Goal: Task Accomplishment & Management: Complete application form

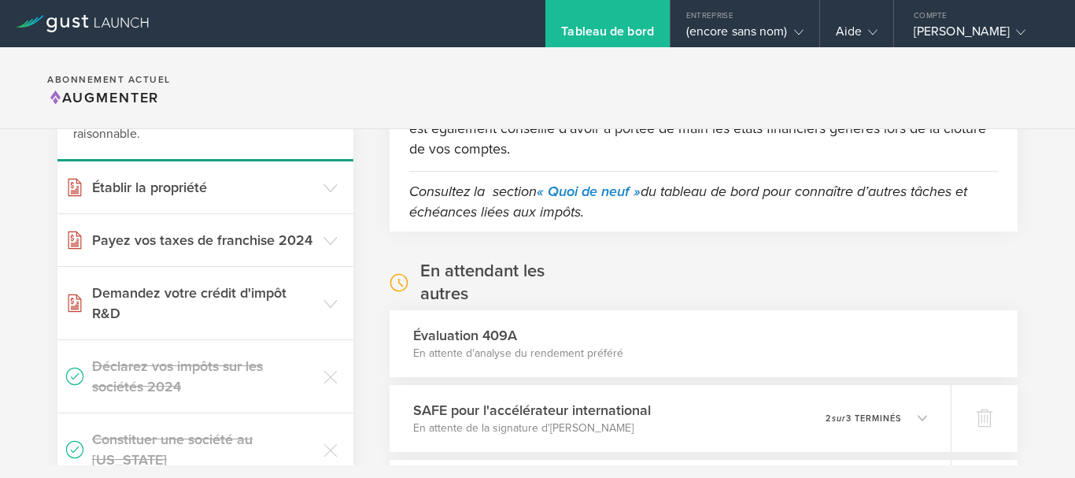
scroll to position [430, 0]
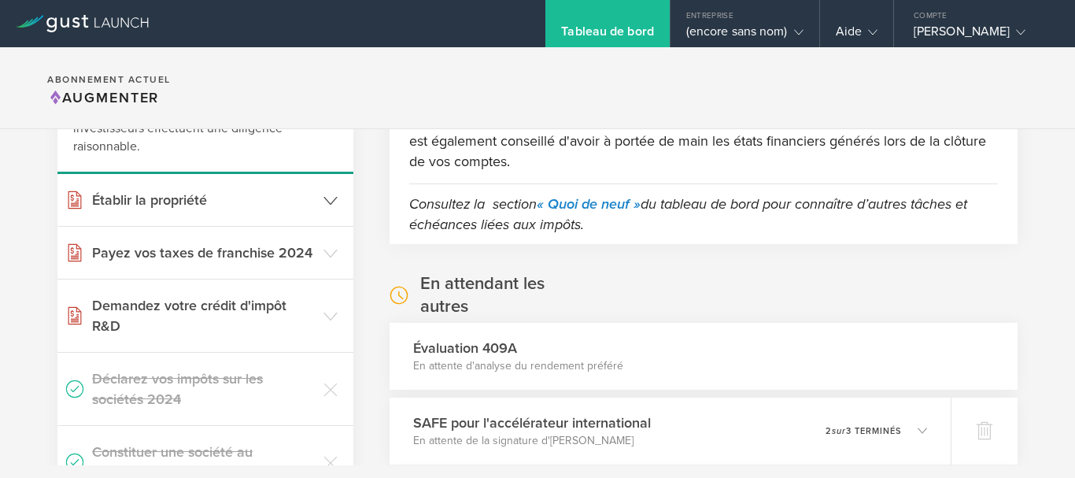
click at [204, 187] on header "Établir la propriété" at bounding box center [205, 200] width 296 height 52
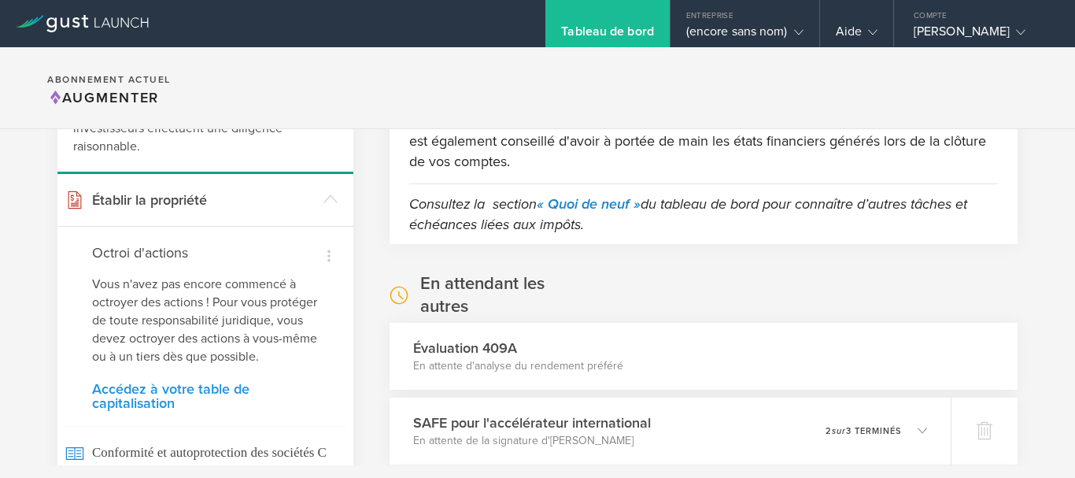
click at [187, 409] on font "Accédez à votre table de capitalisation" at bounding box center [170, 395] width 157 height 31
click at [694, 339] on div "Évaluation 409A En attente d'analyse du rendement préféré" at bounding box center [703, 356] width 641 height 68
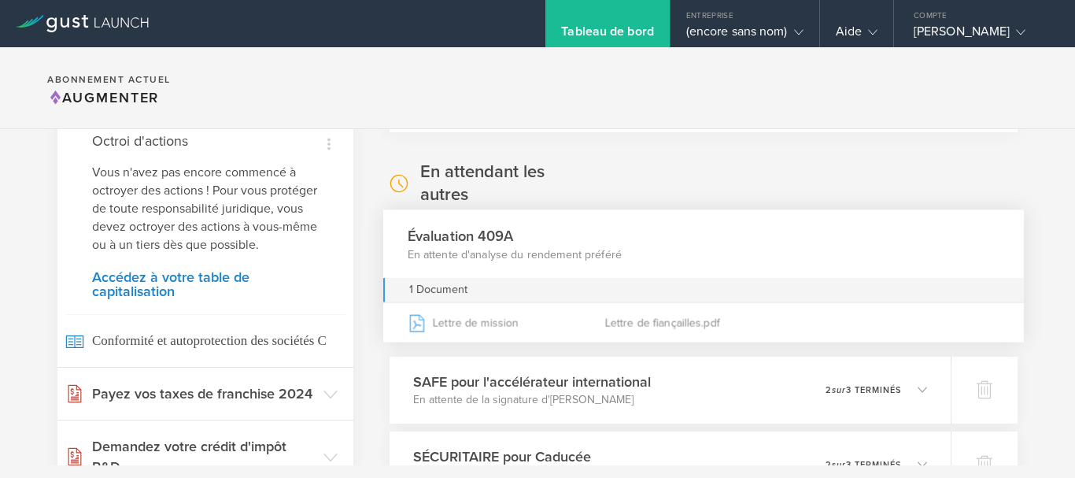
scroll to position [556, 0]
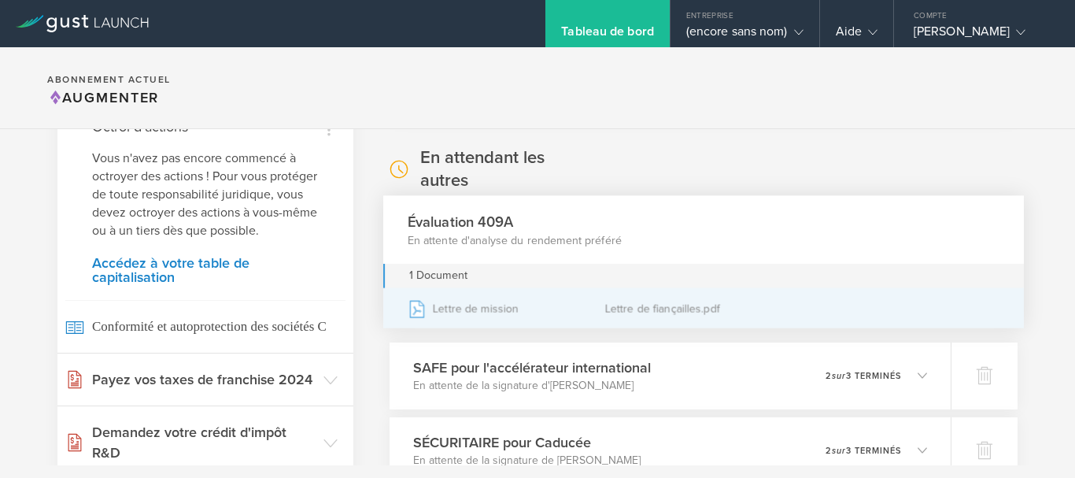
click at [473, 305] on font "Lettre de mission" at bounding box center [476, 307] width 86 height 13
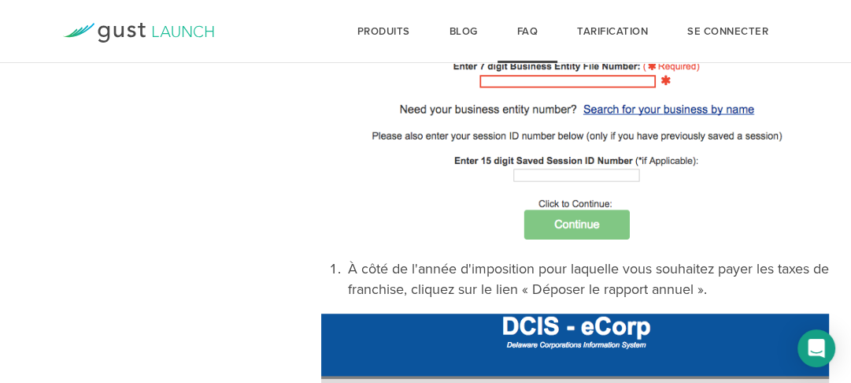
click at [526, 78] on img at bounding box center [575, 82] width 508 height 323
click at [546, 169] on img at bounding box center [575, 82] width 508 height 323
click at [617, 109] on img at bounding box center [575, 82] width 508 height 323
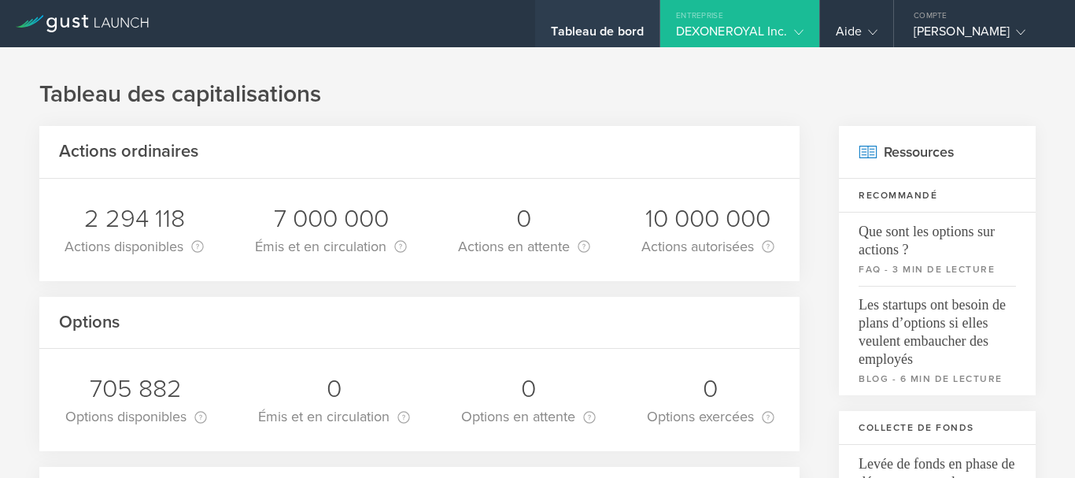
click at [557, 35] on font "Tableau de bord" at bounding box center [597, 32] width 93 height 16
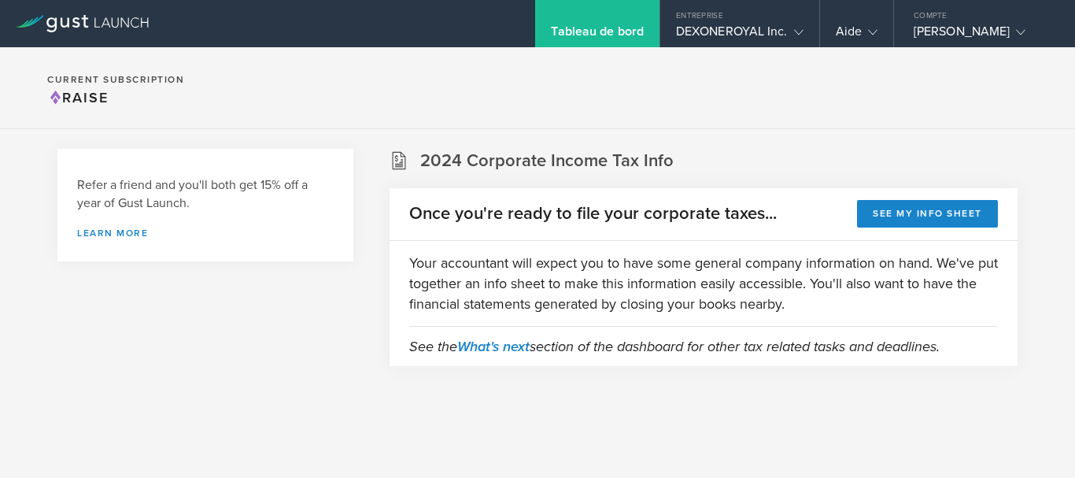
click at [1067, 372] on div "Refer a friend and you'll both get 15% off a year of Gust Launch. Learn more 20…" at bounding box center [537, 277] width 1075 height 296
click at [1068, 366] on div "Refer a friend and you'll both get 15% off a year of Gust Launch. Learn more 20…" at bounding box center [537, 277] width 1075 height 296
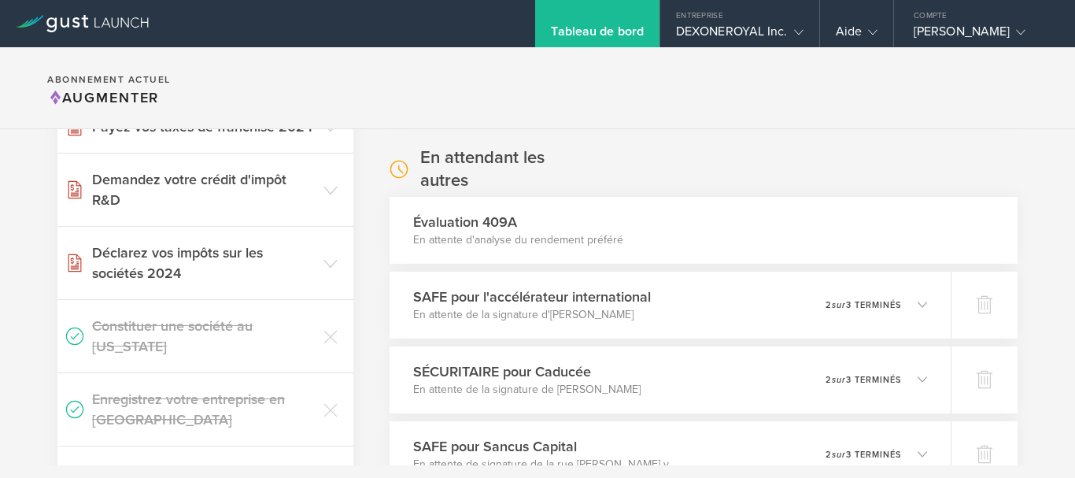
scroll to position [524, 0]
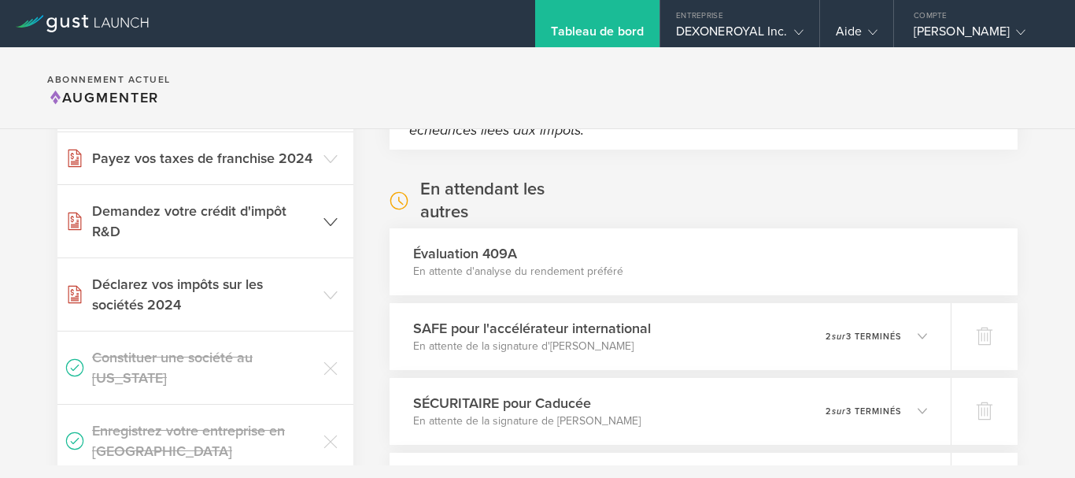
click at [323, 209] on header "Demandez votre crédit d'impôt R&D" at bounding box center [205, 221] width 296 height 72
click at [325, 226] on icon at bounding box center [331, 222] width 14 height 14
click at [299, 207] on h3 "Demandez votre crédit d'impôt R&D" at bounding box center [204, 221] width 224 height 41
click at [235, 291] on font "Déclarez vos impôts sur les sociétés 2024" at bounding box center [177, 295] width 171 height 38
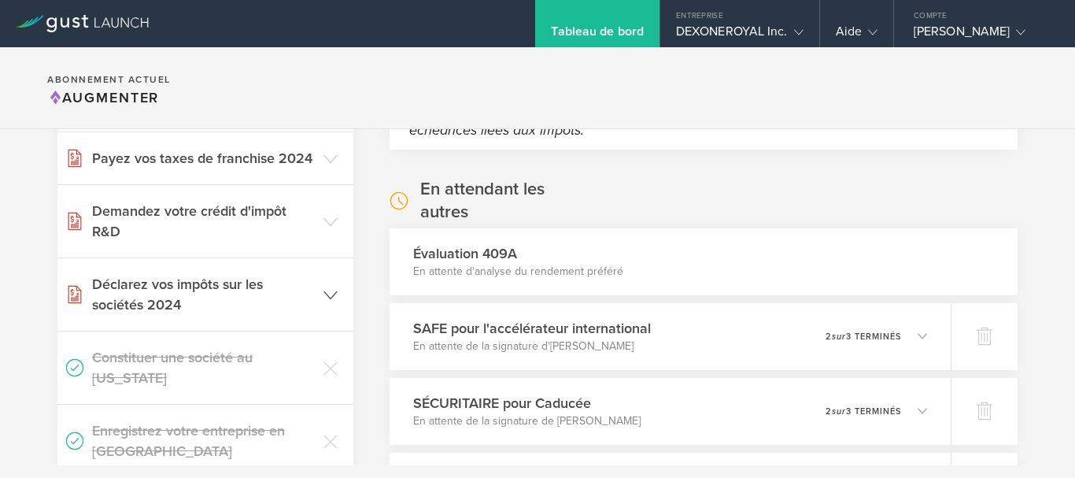
click at [204, 311] on h3 "Déclarez vos impôts sur les sociétés 2024" at bounding box center [204, 294] width 224 height 41
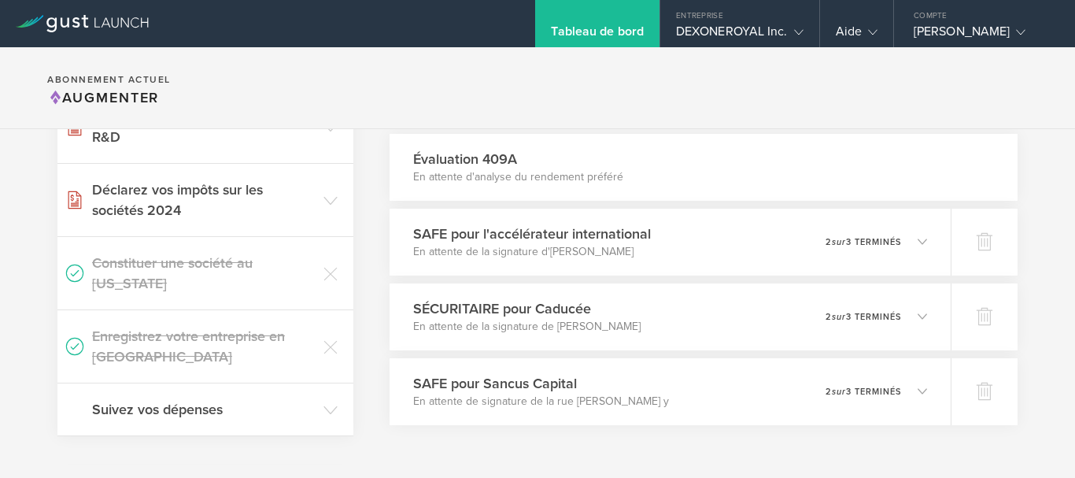
scroll to position [650, 0]
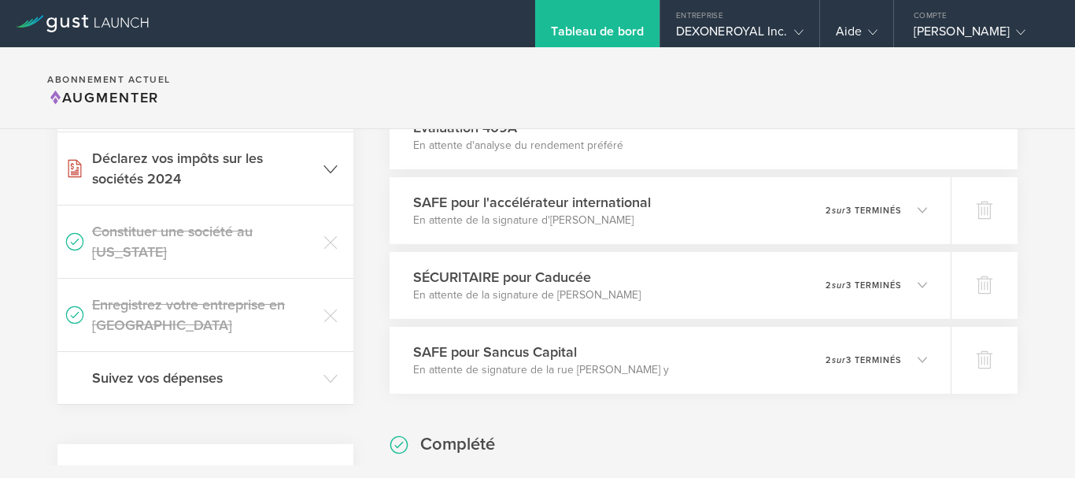
click at [161, 185] on font "Déclarez vos impôts sur les sociétés 2024" at bounding box center [177, 169] width 171 height 38
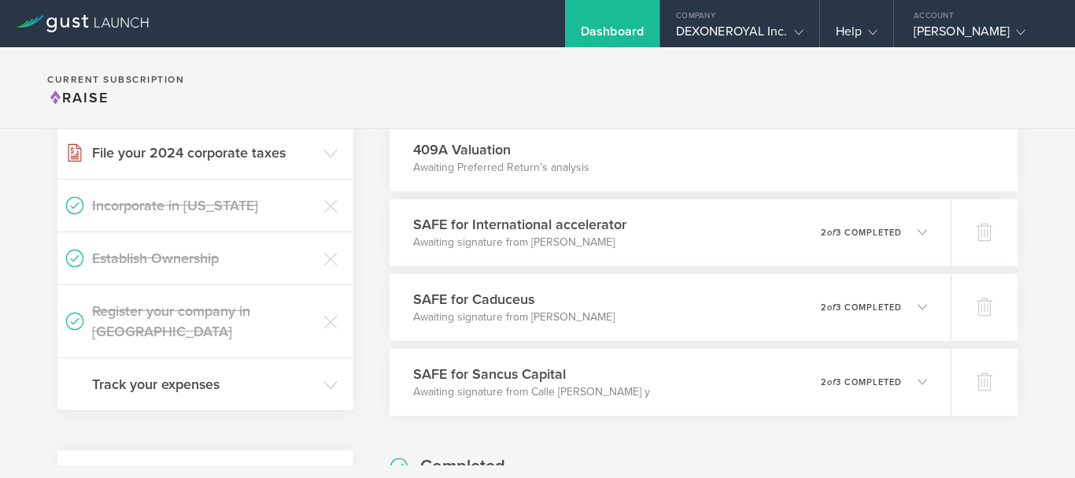
scroll to position [587, 0]
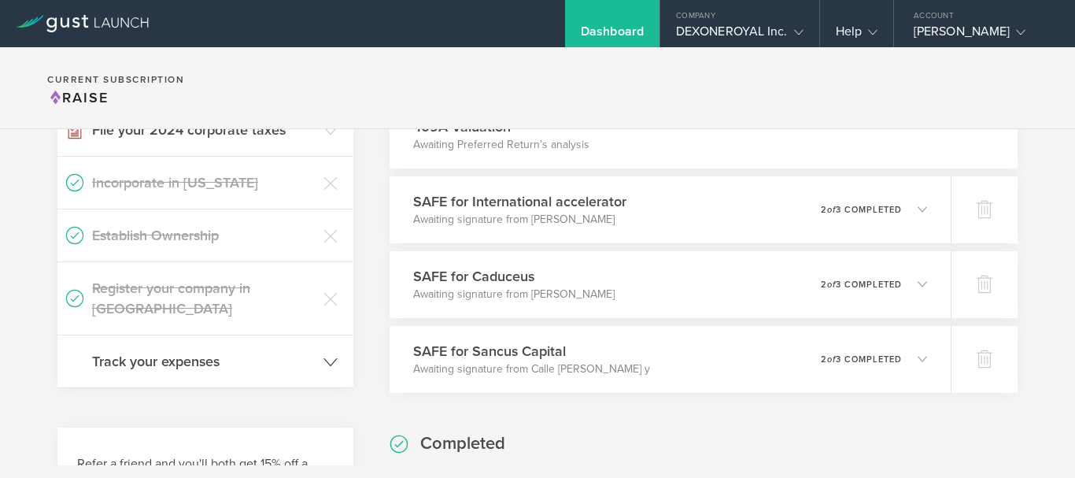
click at [178, 351] on h3 "Track your expenses" at bounding box center [204, 361] width 224 height 20
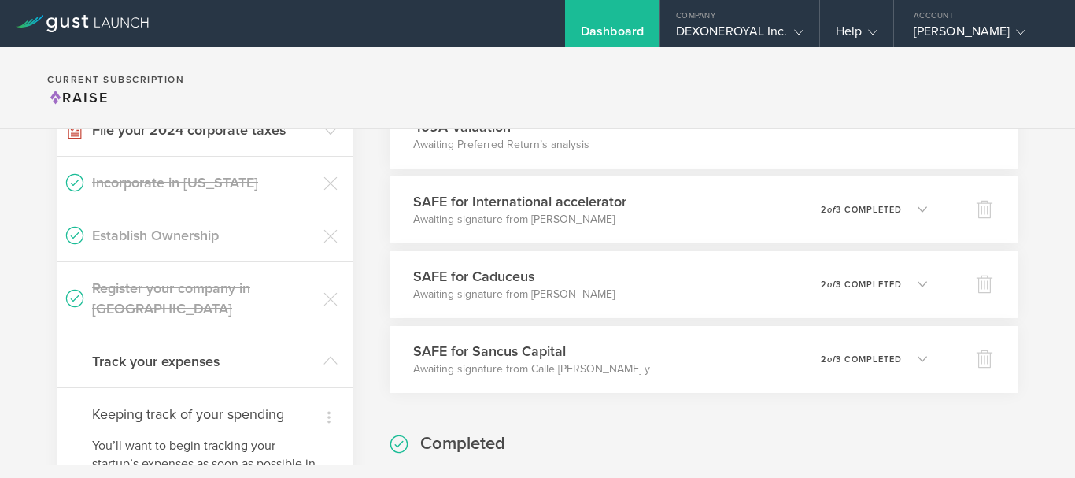
scroll to position [881, 0]
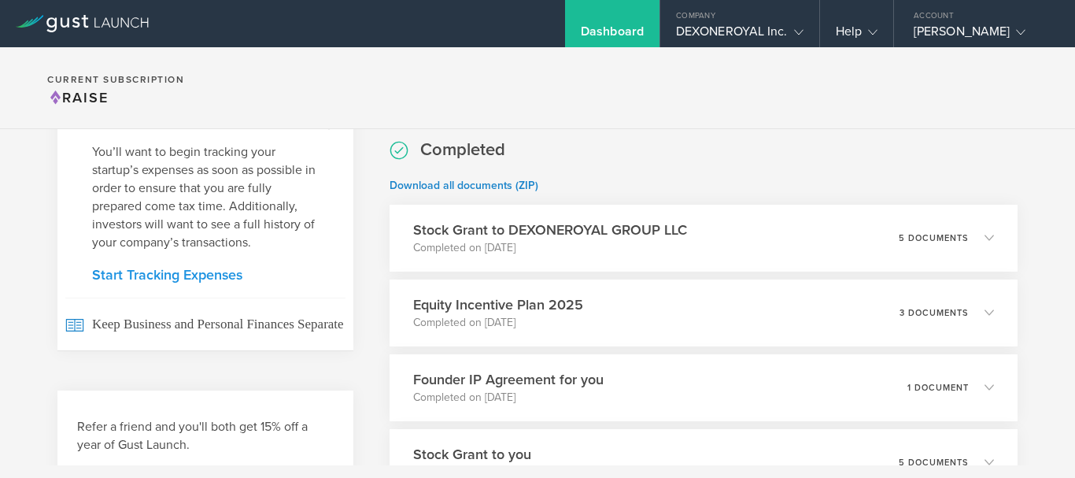
click at [203, 268] on link "Start Tracking Expenses" at bounding box center [205, 275] width 227 height 14
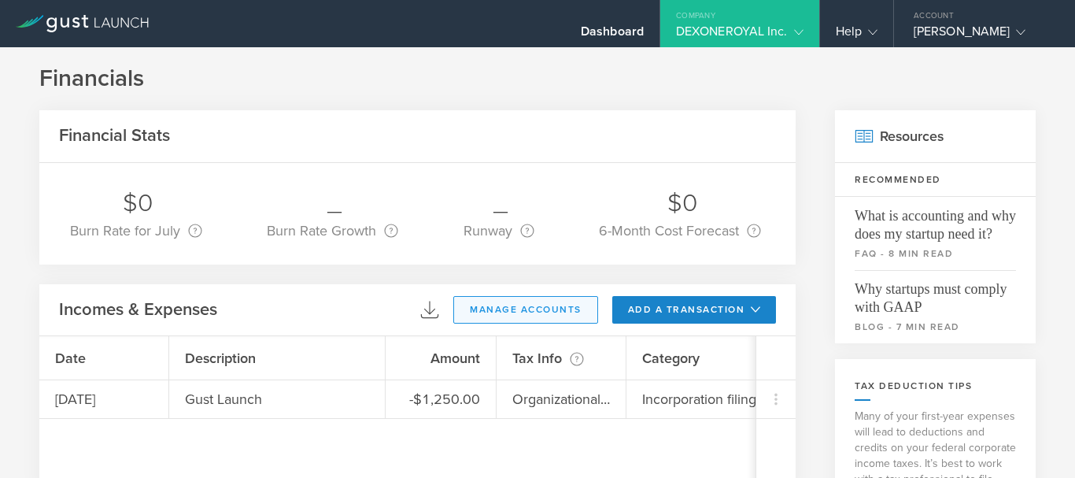
click at [491, 315] on button "manage accounts" at bounding box center [525, 310] width 145 height 28
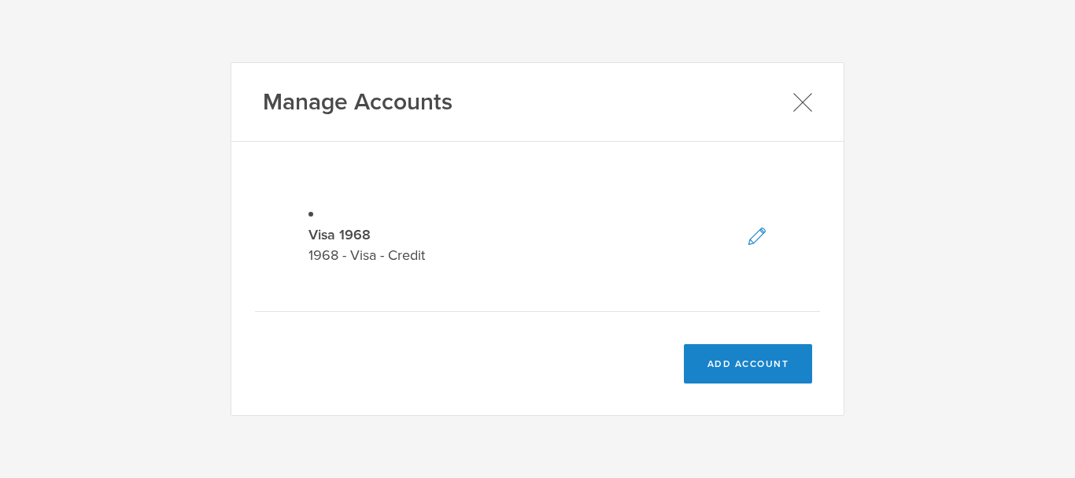
click at [801, 102] on icon at bounding box center [803, 102] width 20 height 20
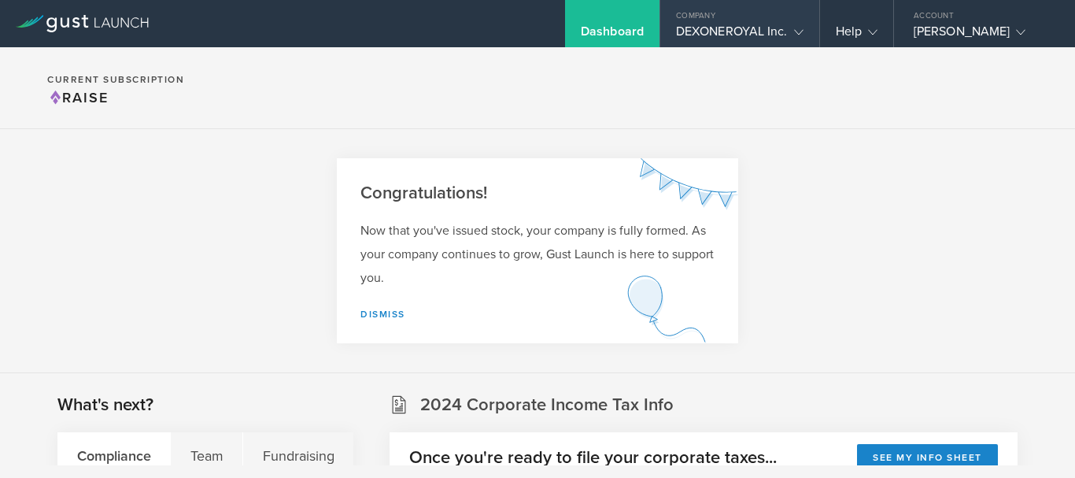
click at [694, 26] on div "DEXONEROYAL Inc." at bounding box center [740, 36] width 128 height 24
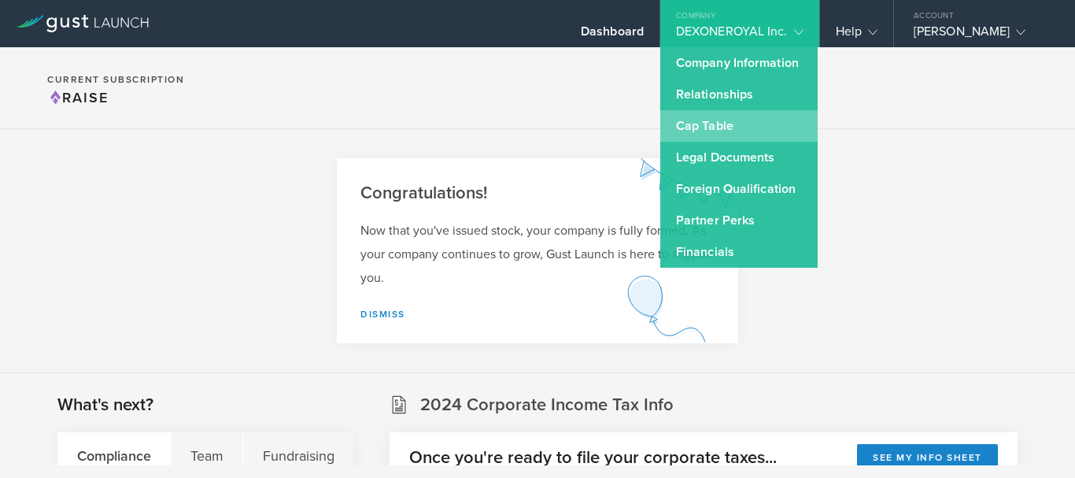
click at [686, 121] on link "Cap Table" at bounding box center [739, 125] width 157 height 31
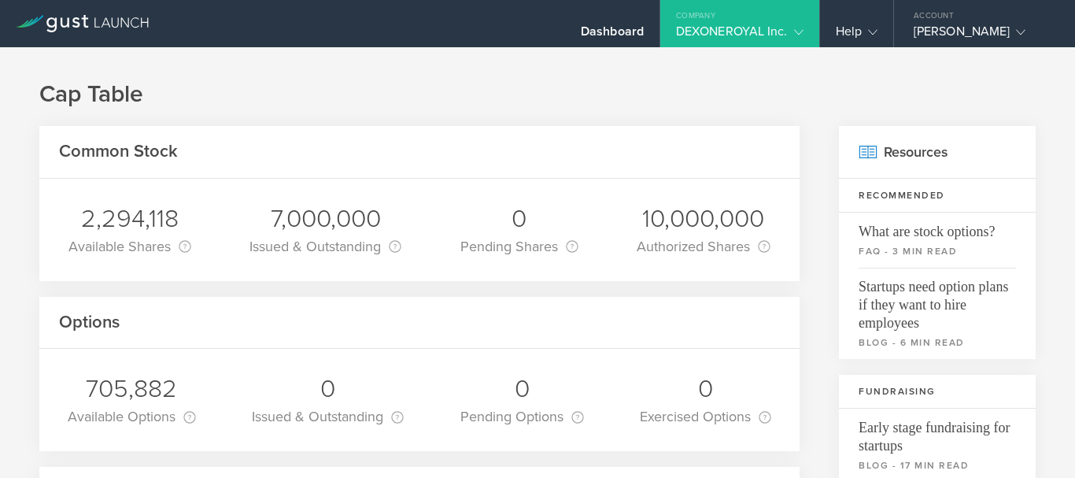
click at [698, 31] on div "DEXONEROYAL Inc." at bounding box center [740, 36] width 128 height 24
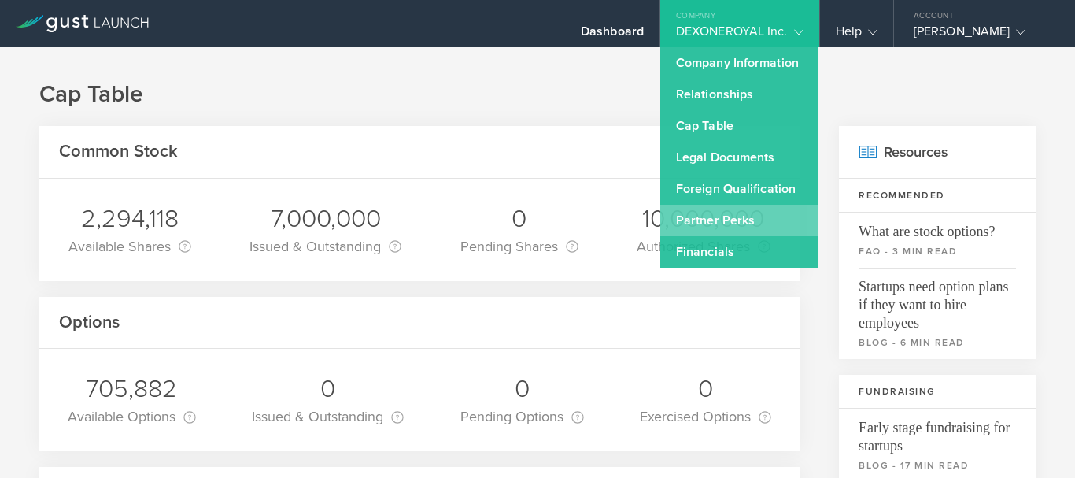
click at [680, 220] on link "Partner Perks" at bounding box center [739, 220] width 157 height 31
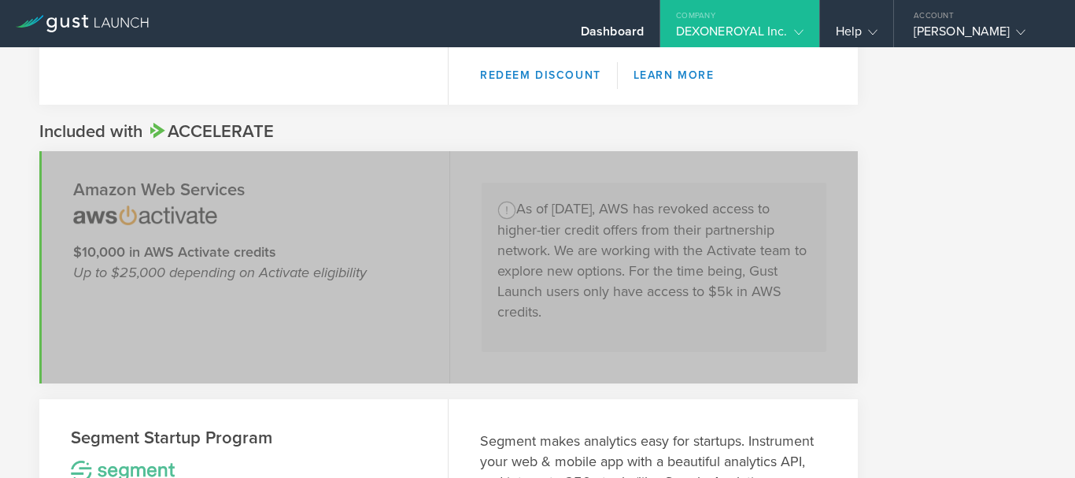
scroll to position [1197, 0]
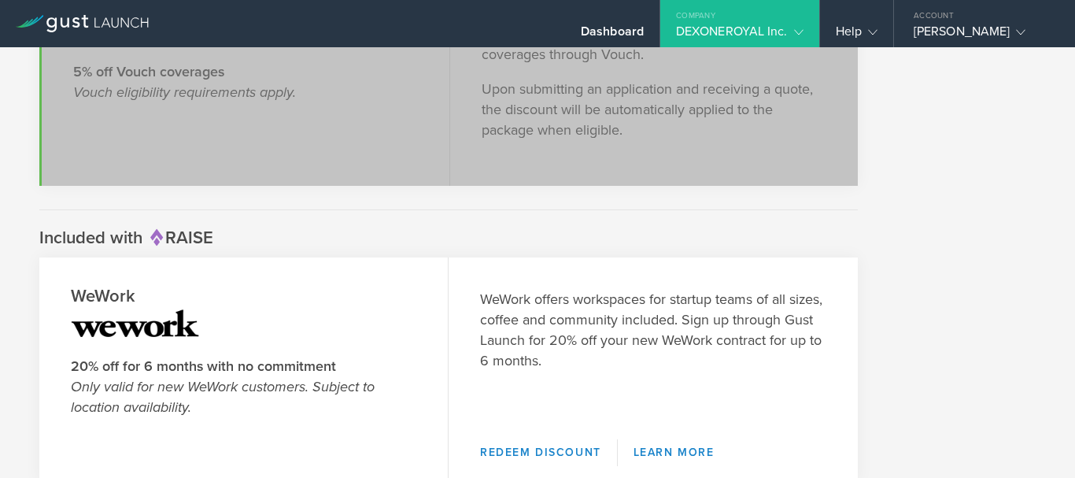
scroll to position [2759, 0]
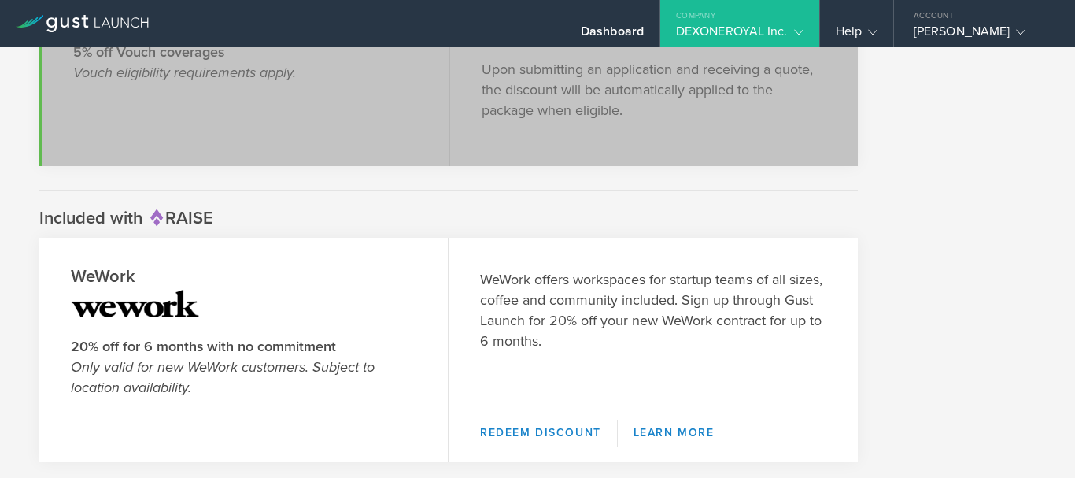
click at [692, 22] on div "Company" at bounding box center [740, 12] width 159 height 24
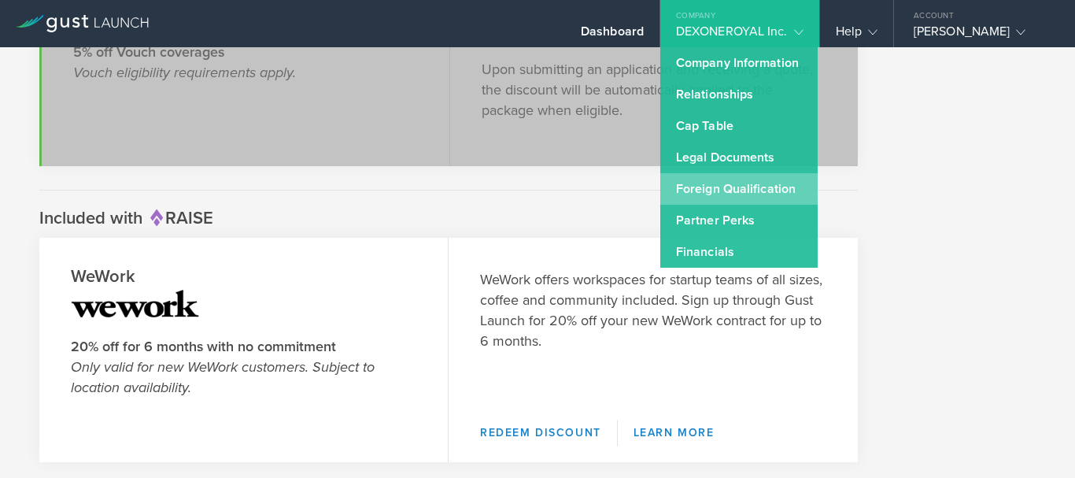
click at [672, 180] on link "Foreign Qualification" at bounding box center [739, 188] width 157 height 31
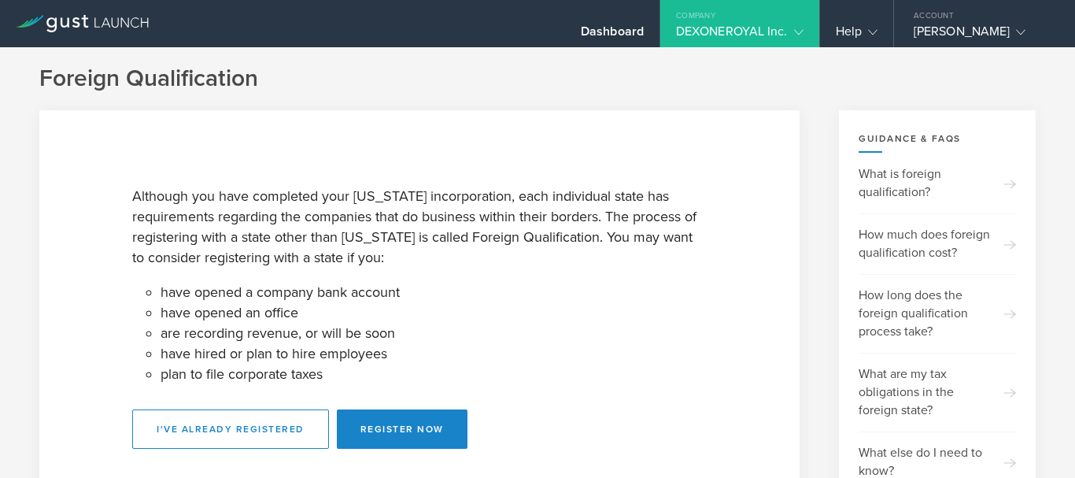
drag, startPoint x: 672, startPoint y: 180, endPoint x: 731, endPoint y: 105, distance: 95.8
click at [731, 105] on div "Foreign Qualification Although you have completed your Delaware incorporation, …" at bounding box center [537, 372] width 1075 height 650
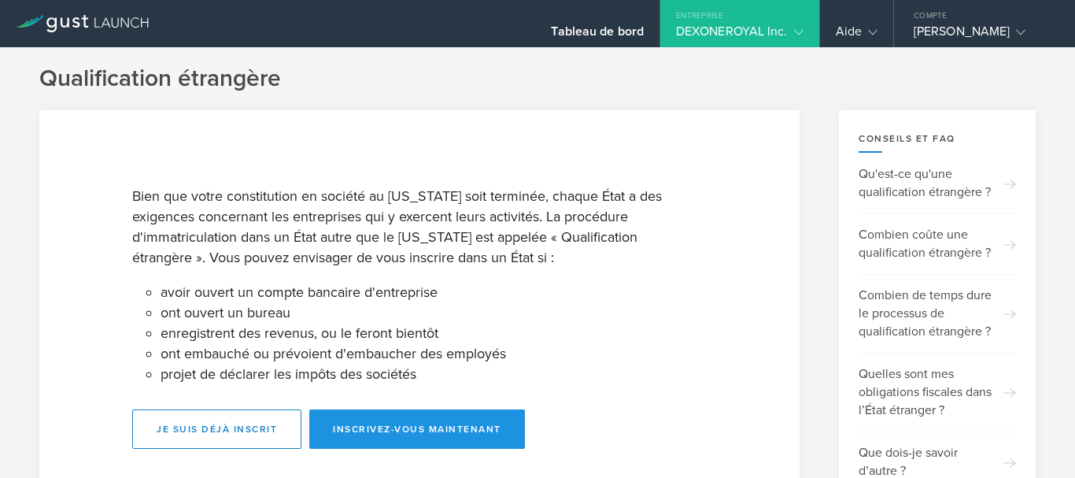
click at [478, 424] on font "Inscrivez-vous maintenant" at bounding box center [417, 429] width 168 height 11
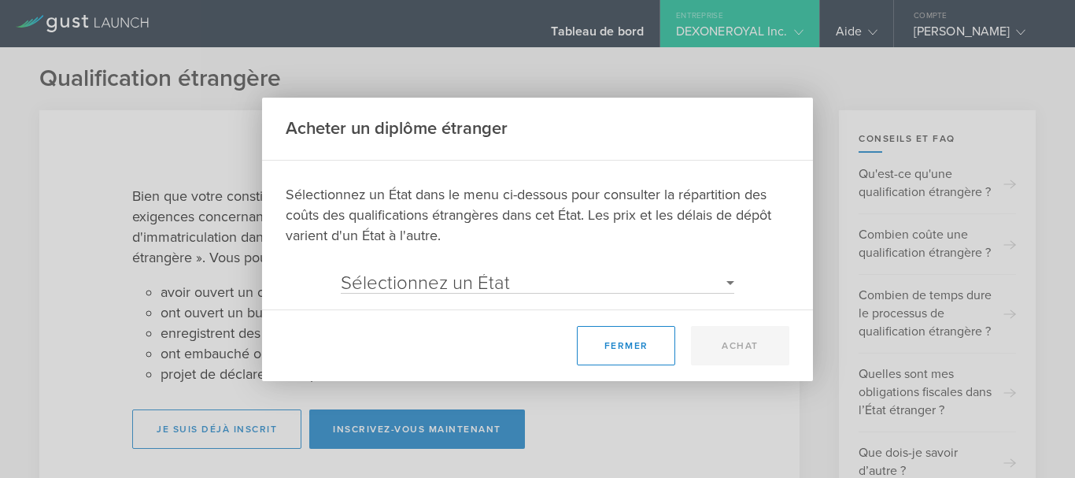
click at [717, 276] on select "Sélectionnez un État Alaska Alabama Arkansas Arizona Californie Colorado Connec…" at bounding box center [538, 283] width 394 height 19
select select "CA"
click at [341, 274] on select "Sélectionnez un État Alaska Alabama Arkansas Arizona Californie Colorado Connec…" at bounding box center [538, 283] width 394 height 19
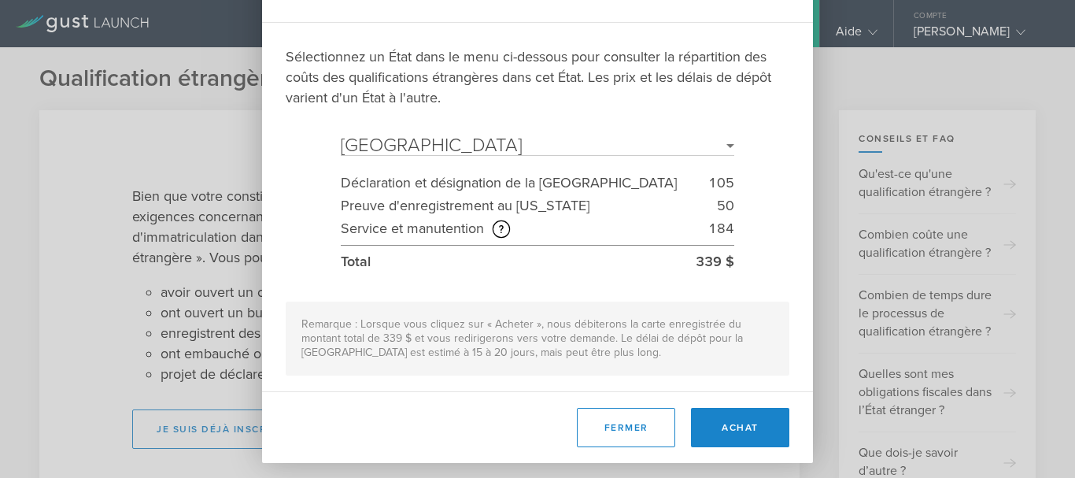
scroll to position [57, 0]
click at [635, 427] on font "Fermer" at bounding box center [627, 426] width 44 height 11
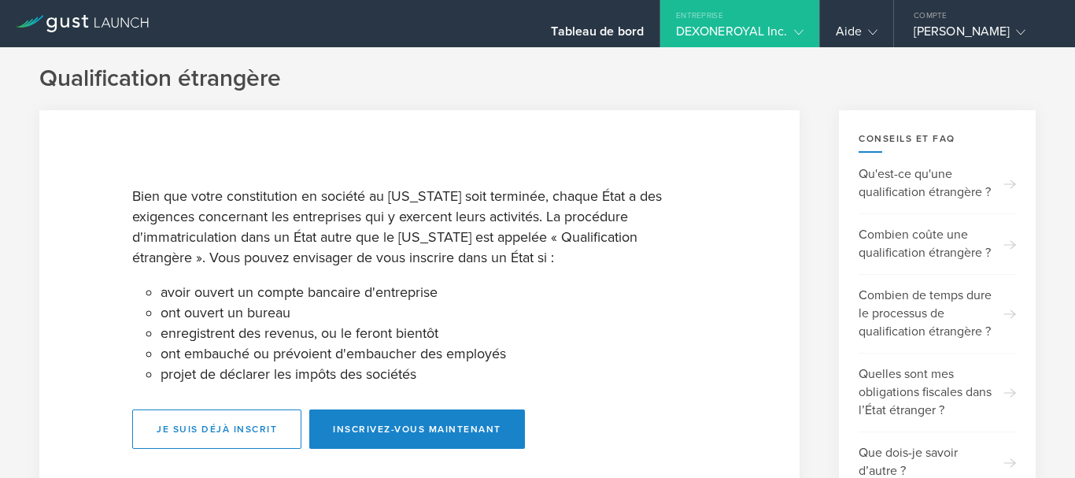
click at [676, 24] on font "DEXONEROYAL Inc." at bounding box center [732, 32] width 112 height 16
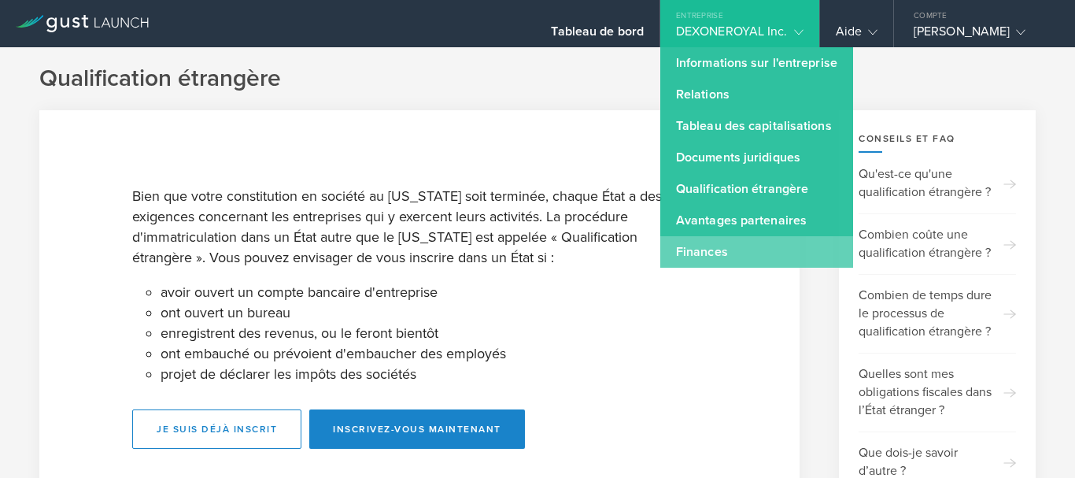
click at [676, 257] on font "Finances" at bounding box center [702, 252] width 52 height 16
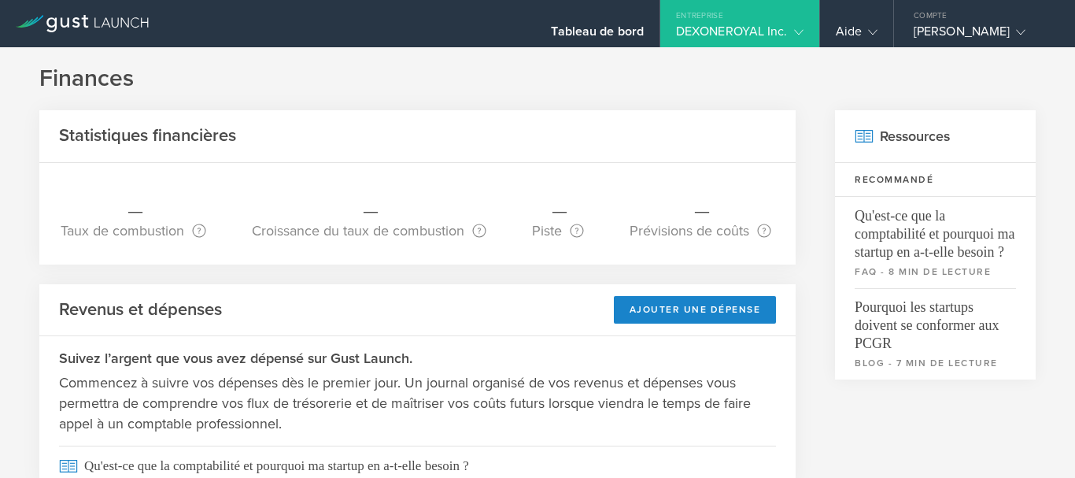
scroll to position [67, 0]
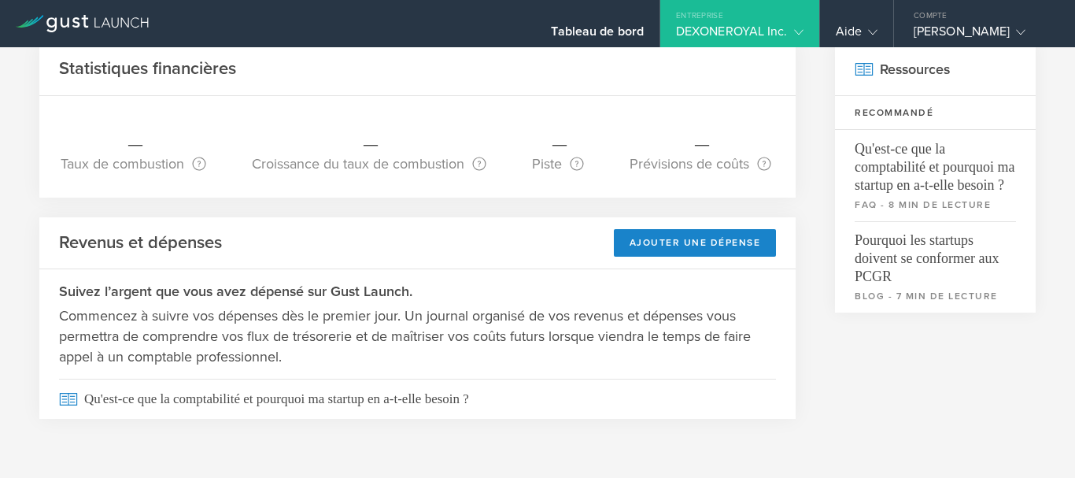
click at [676, 24] on font "DEXONEROYAL Inc." at bounding box center [732, 32] width 112 height 16
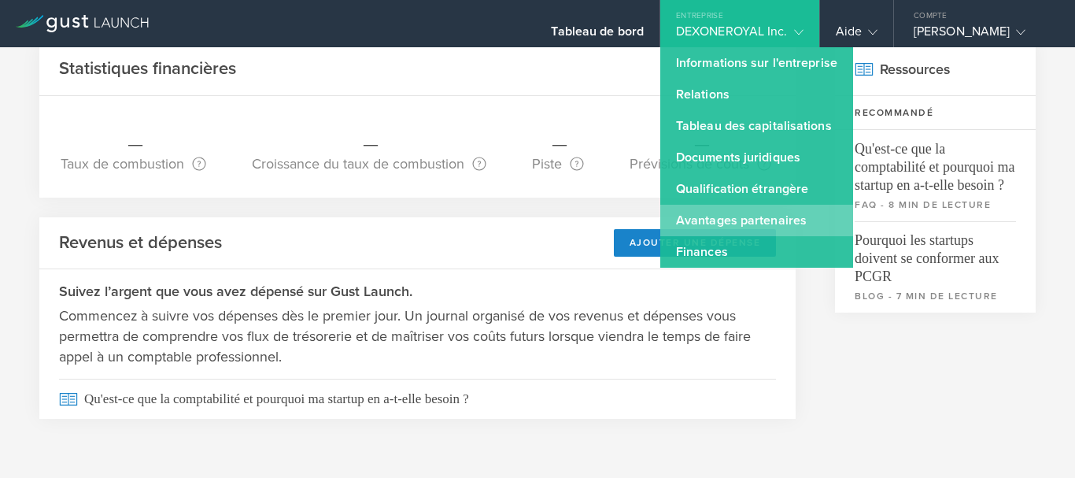
click at [678, 226] on font "Avantages partenaires" at bounding box center [741, 221] width 131 height 16
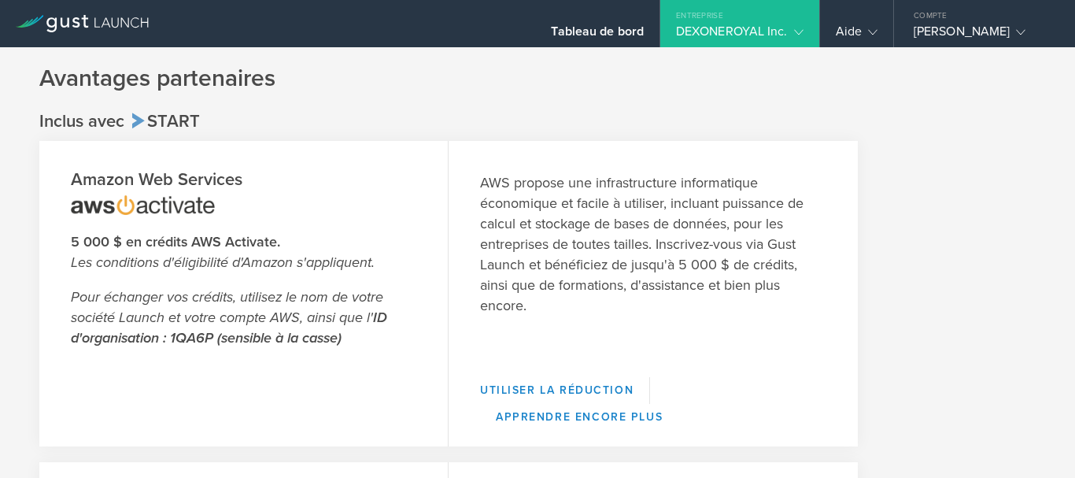
click at [676, 24] on font "DEXONEROYAL Inc." at bounding box center [732, 32] width 112 height 16
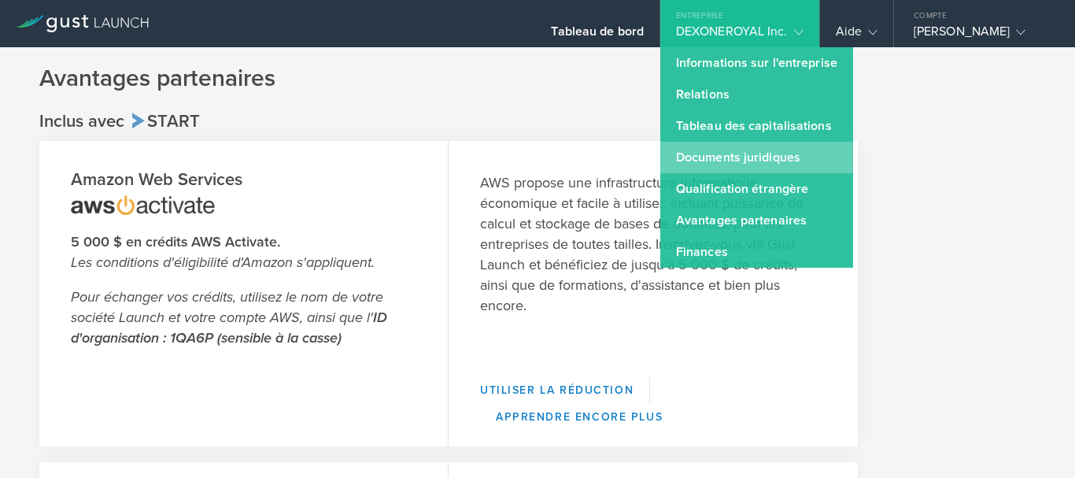
click at [676, 159] on font "Documents juridiques" at bounding box center [738, 158] width 124 height 16
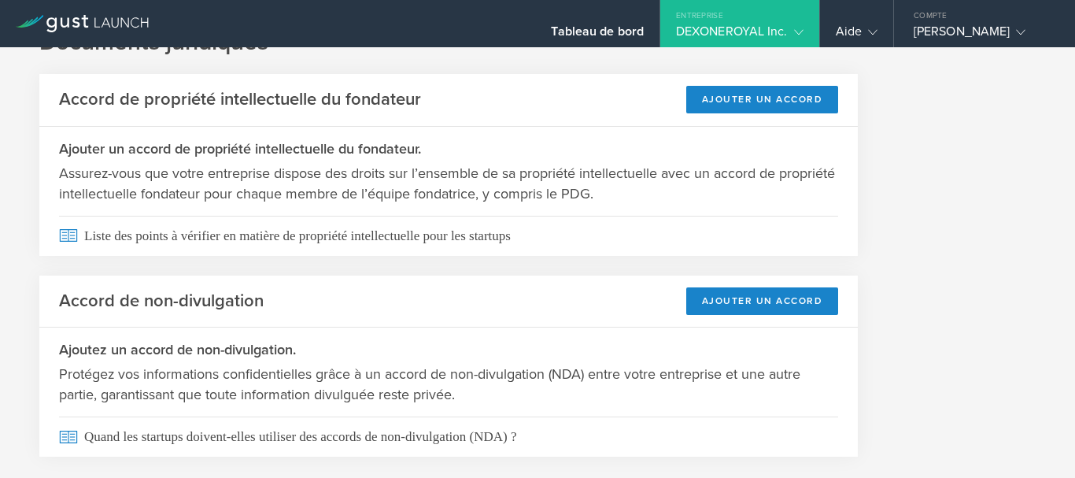
scroll to position [90, 0]
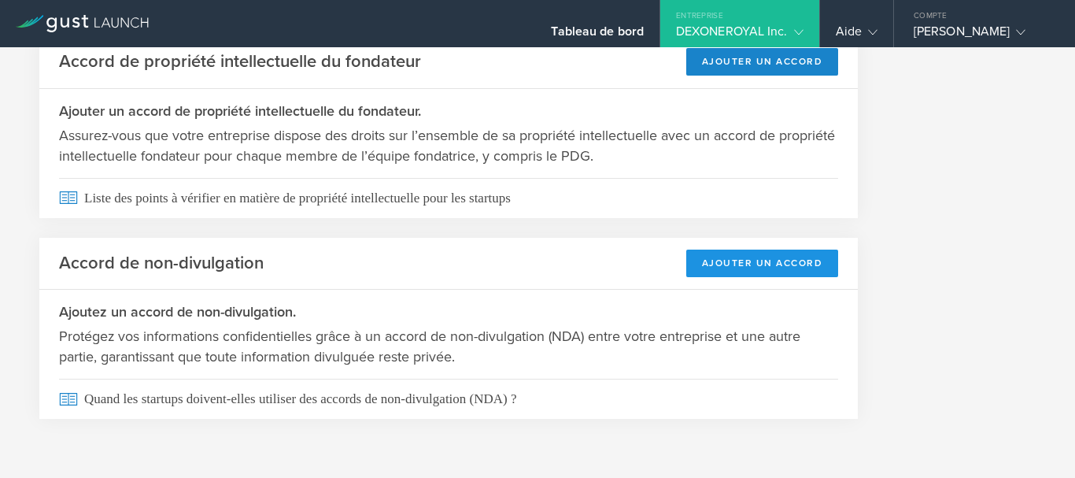
click at [814, 253] on button "Ajouter un accord" at bounding box center [763, 264] width 153 height 28
click at [792, 253] on button "Ajouter un accord" at bounding box center [763, 264] width 153 height 28
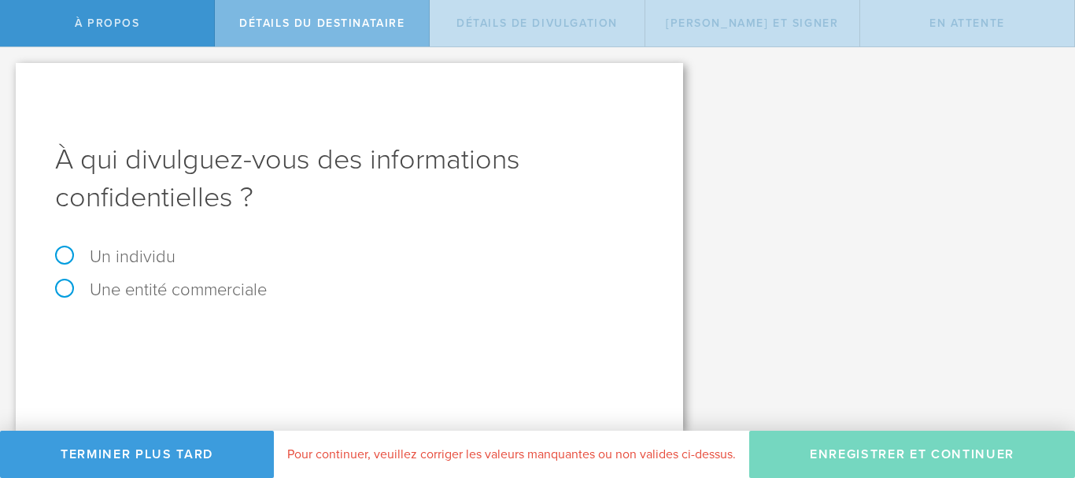
click at [65, 288] on label "Une entité commerciale" at bounding box center [161, 289] width 212 height 20
click at [10, 72] on input "Une entité commerciale" at bounding box center [5, 59] width 10 height 25
radio input "true"
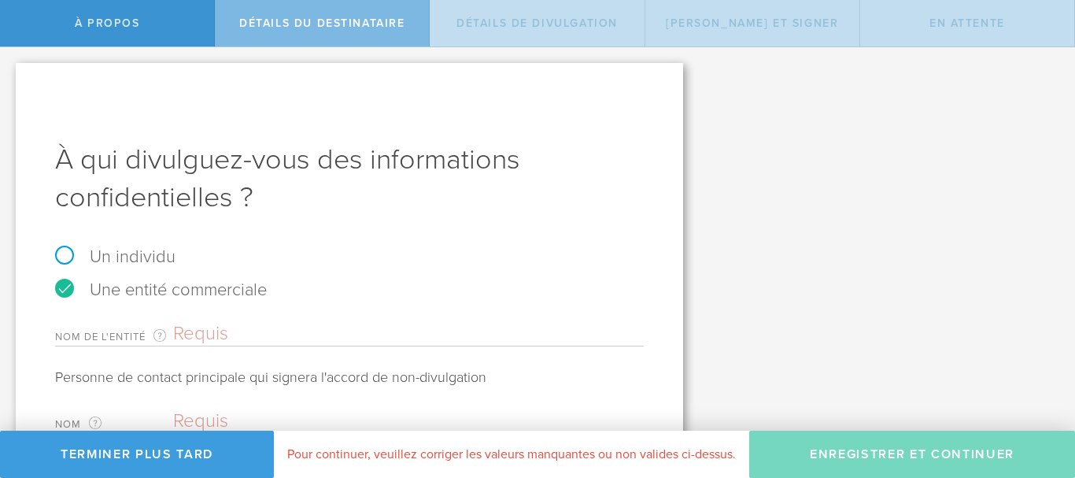
scroll to position [139, 0]
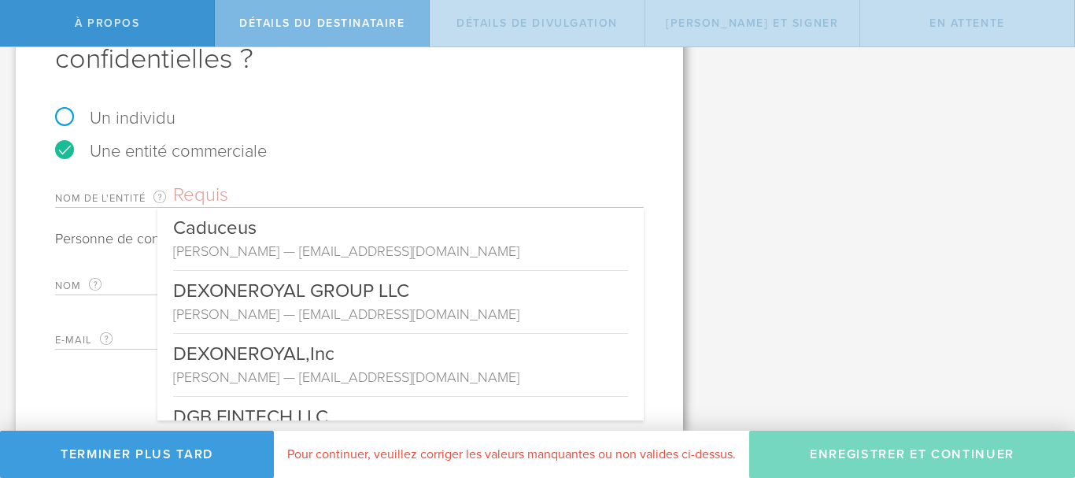
click at [202, 189] on input "text" at bounding box center [408, 195] width 471 height 24
type input "d"
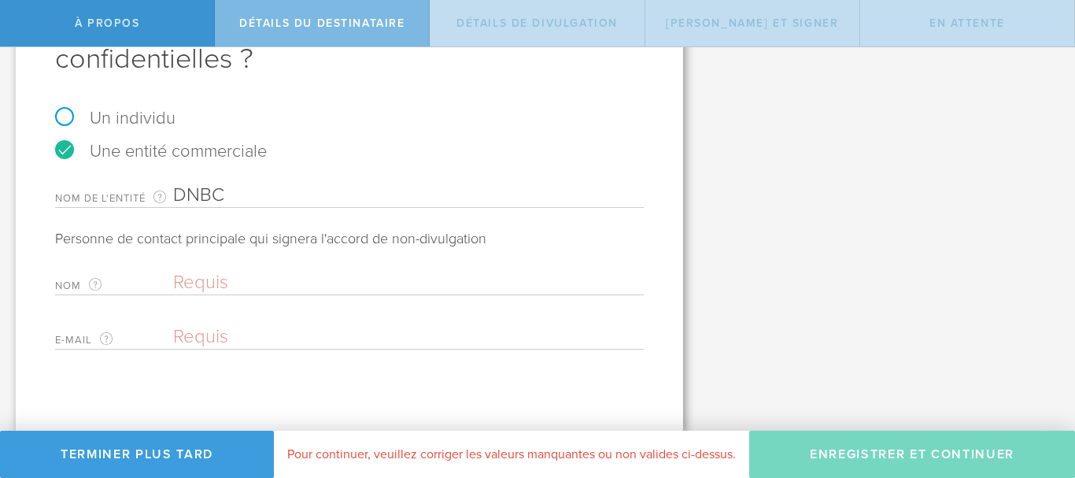
type input "DNBC"
click at [183, 276] on input "text" at bounding box center [404, 283] width 463 height 24
type input "[PERSON_NAME]"
click at [165, 333] on label "E-mail L'adresse e-mail de la personne qui signe au nom de l'entité commerciale." at bounding box center [114, 340] width 118 height 18
click at [212, 338] on input "email" at bounding box center [404, 337] width 463 height 24
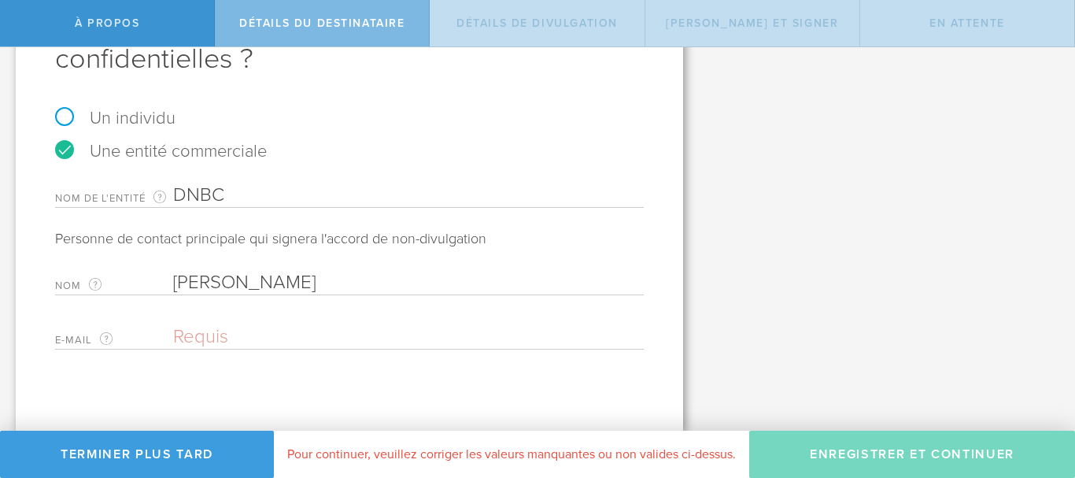
type input "K"
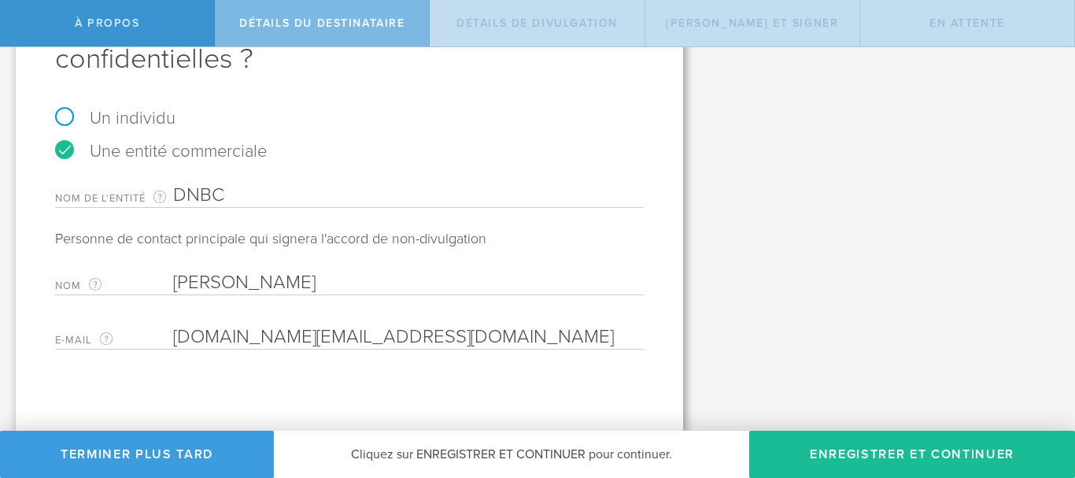
type input "[DOMAIN_NAME][EMAIL_ADDRESS][DOMAIN_NAME]"
click at [239, 186] on input "DNBC" at bounding box center [408, 195] width 471 height 24
type input "DNBC Financial Group"
click at [391, 332] on input "[DOMAIN_NAME][EMAIL_ADDRESS][DOMAIN_NAME]" at bounding box center [404, 337] width 463 height 24
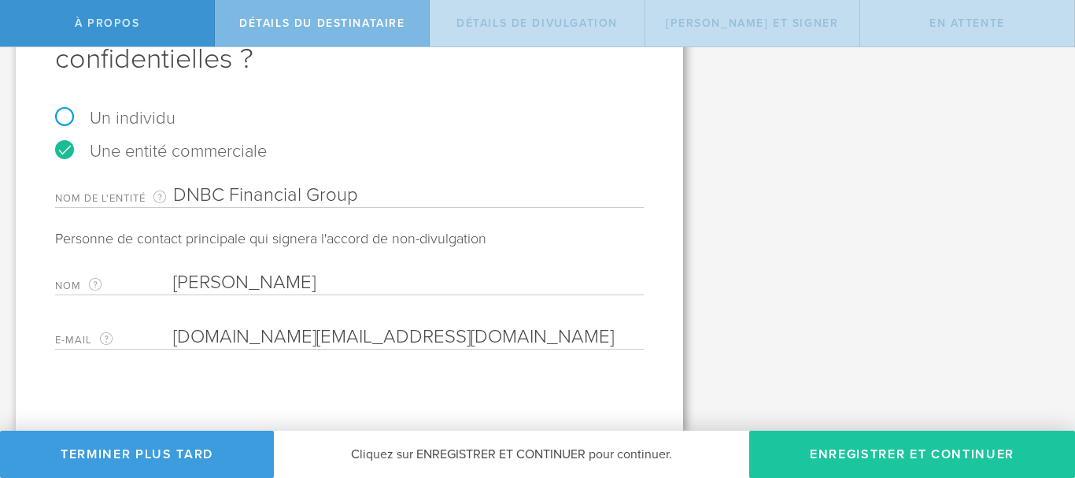
click at [803, 452] on button "Enregistrer et continuer" at bounding box center [912, 454] width 326 height 47
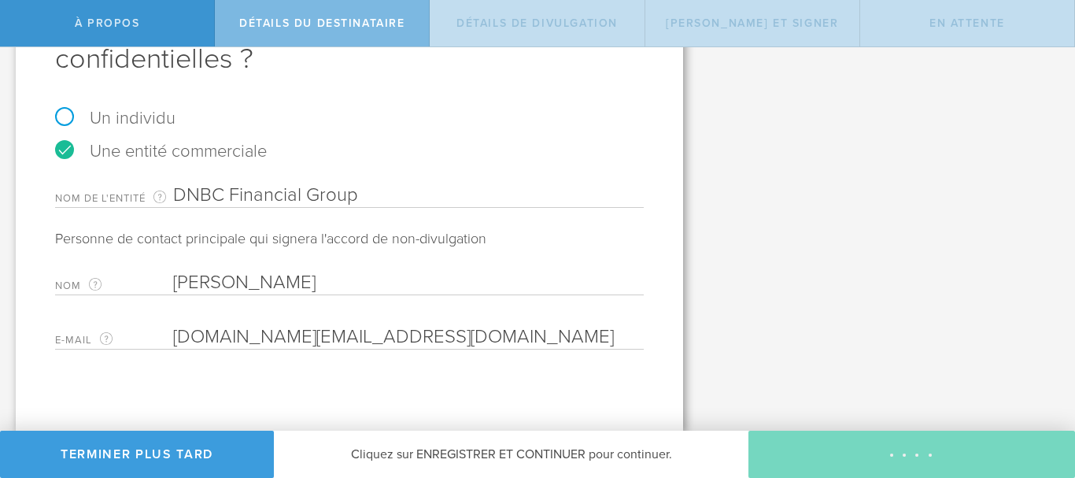
select select "string:5 years"
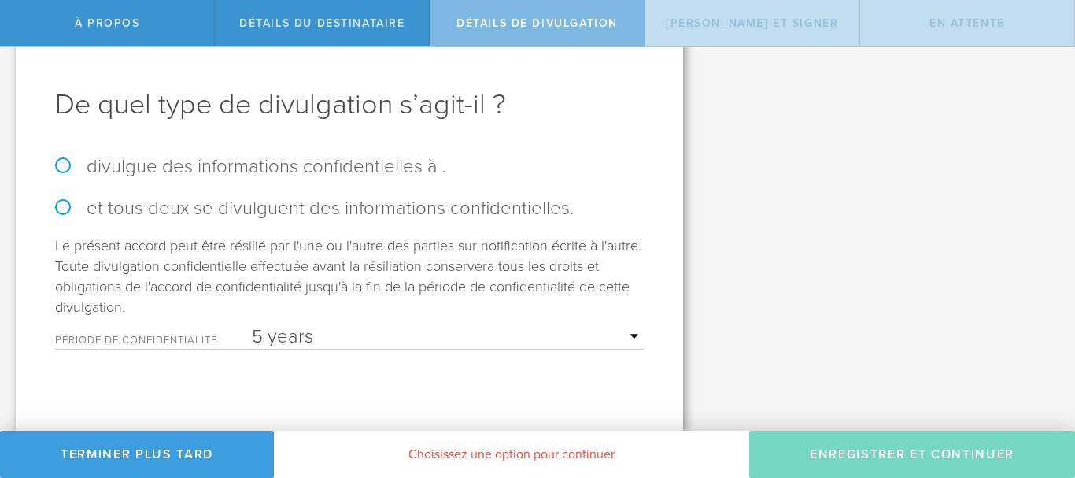
scroll to position [0, 0]
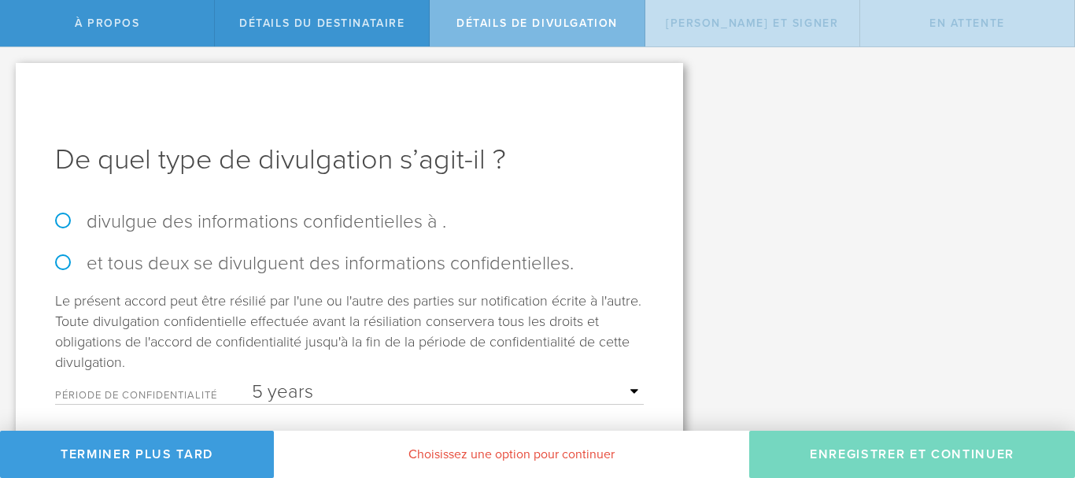
click at [64, 260] on label "et tous deux se divulguent des informations confidentielles." at bounding box center [349, 263] width 589 height 23
click at [10, 80] on input "et tous deux se divulguent des informations confidentielles." at bounding box center [5, 63] width 10 height 33
radio input "true"
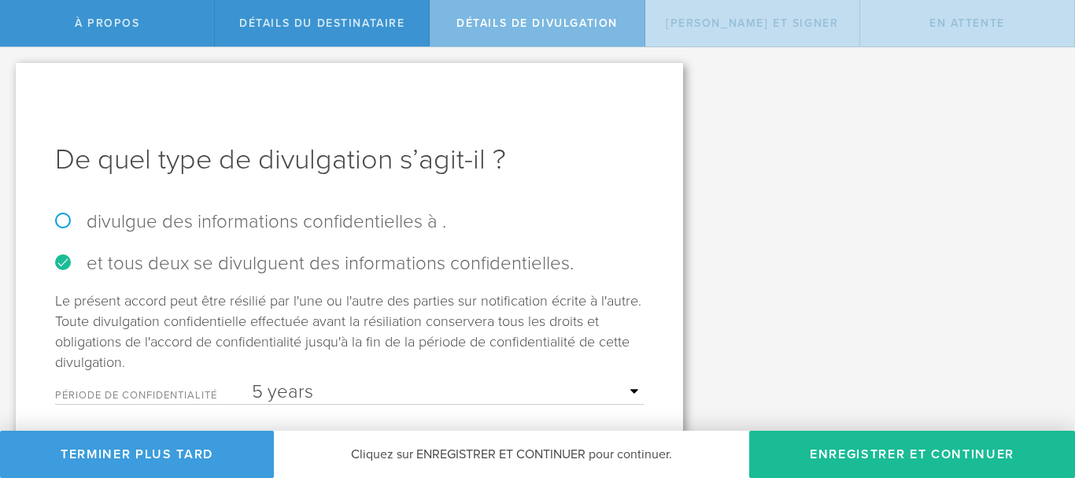
click at [67, 213] on label "divulgue des informations confidentielles à ." at bounding box center [349, 221] width 589 height 23
click at [10, 80] on input "divulgue des informations confidentielles à ." at bounding box center [5, 63] width 10 height 33
radio input "true"
click at [60, 261] on label "et tous deux se divulguent des informations confidentielles." at bounding box center [349, 263] width 589 height 23
click at [10, 80] on input "et tous deux se divulguent des informations confidentielles." at bounding box center [5, 63] width 10 height 33
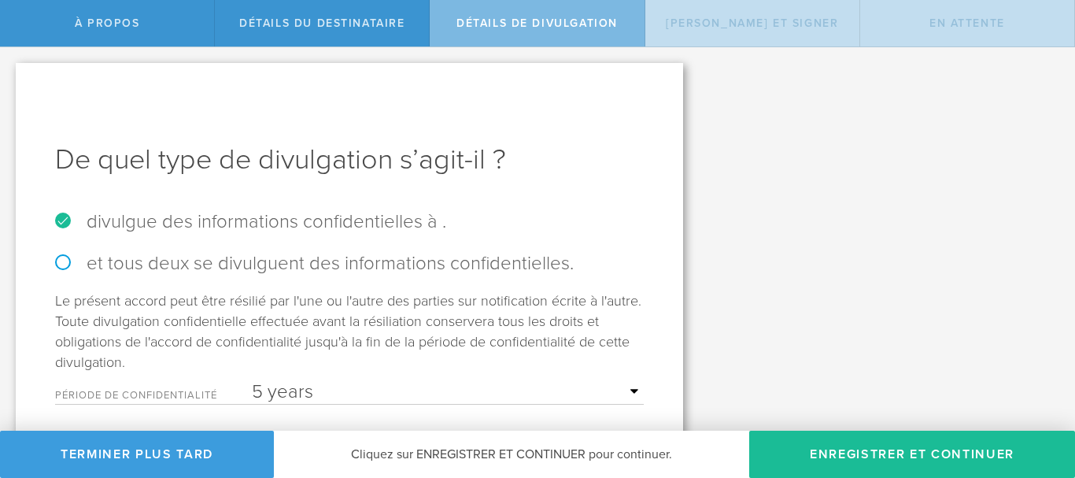
radio input "true"
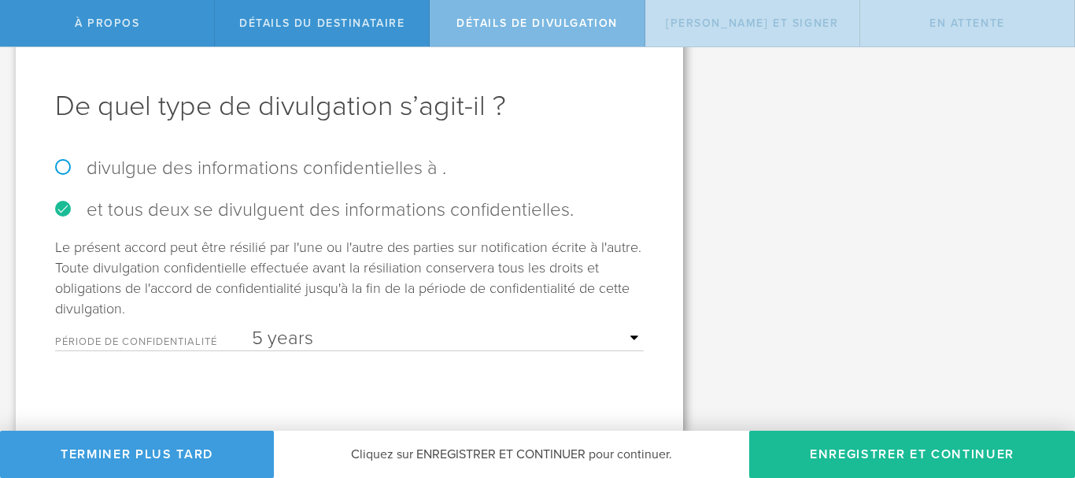
scroll to position [55, 0]
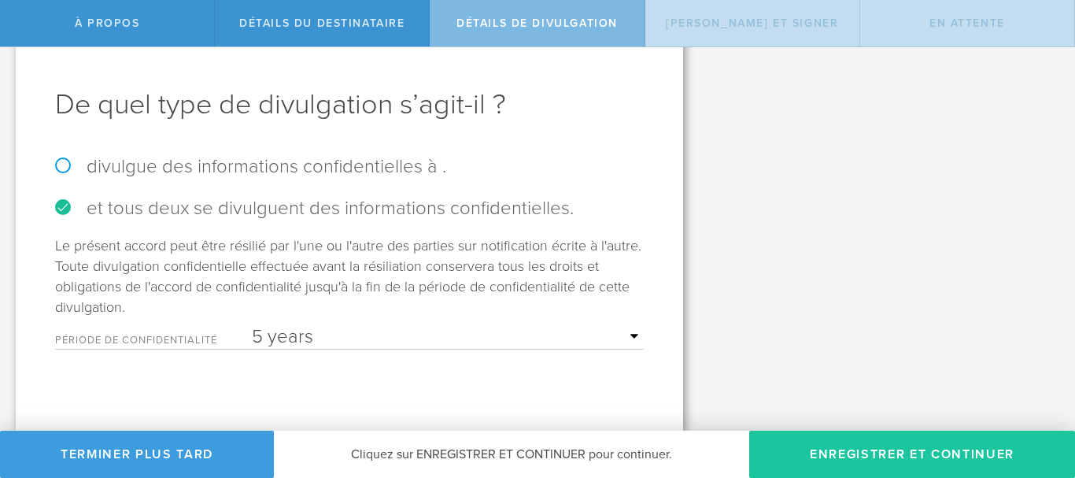
click at [1007, 447] on button "Enregistrer et continuer" at bounding box center [912, 454] width 326 height 47
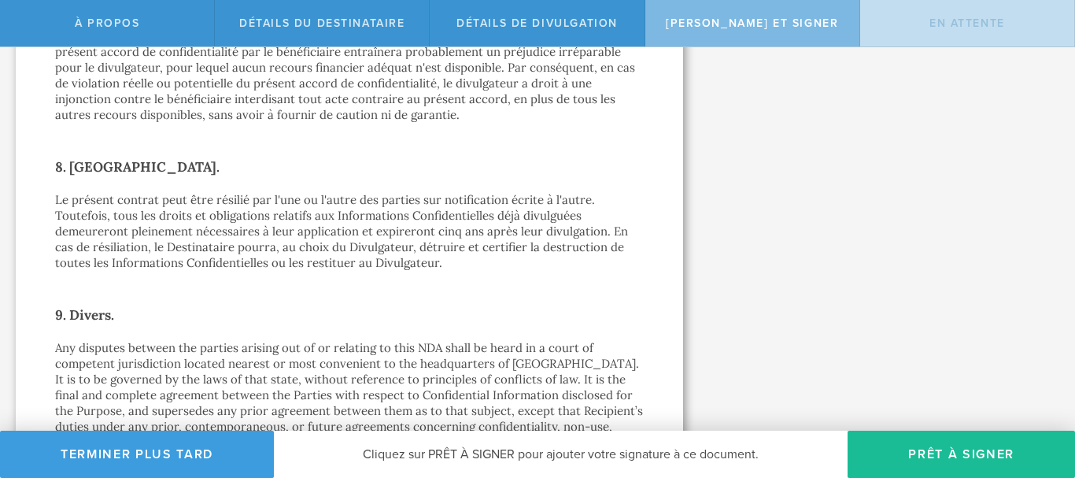
scroll to position [1631, 0]
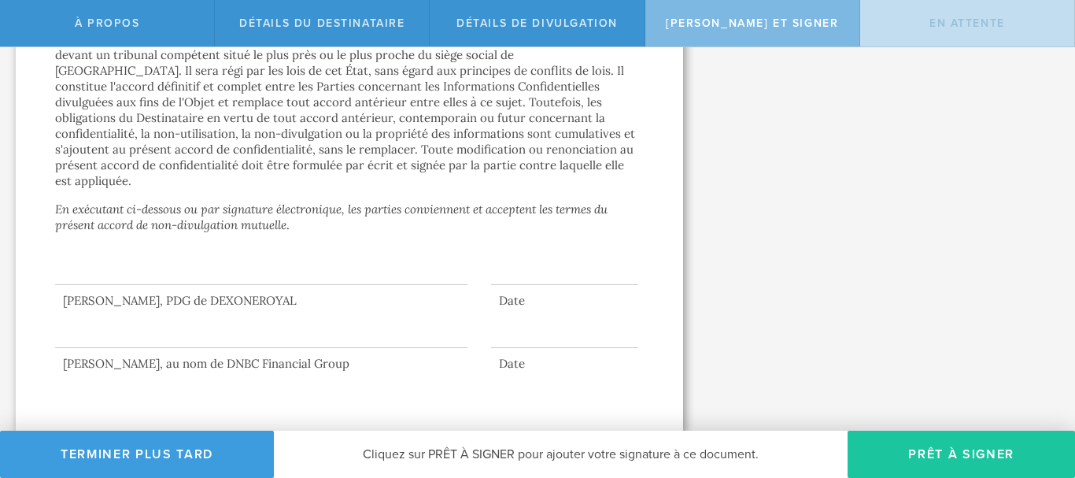
click at [1021, 451] on button "Prêt à signer" at bounding box center [962, 454] width 228 height 47
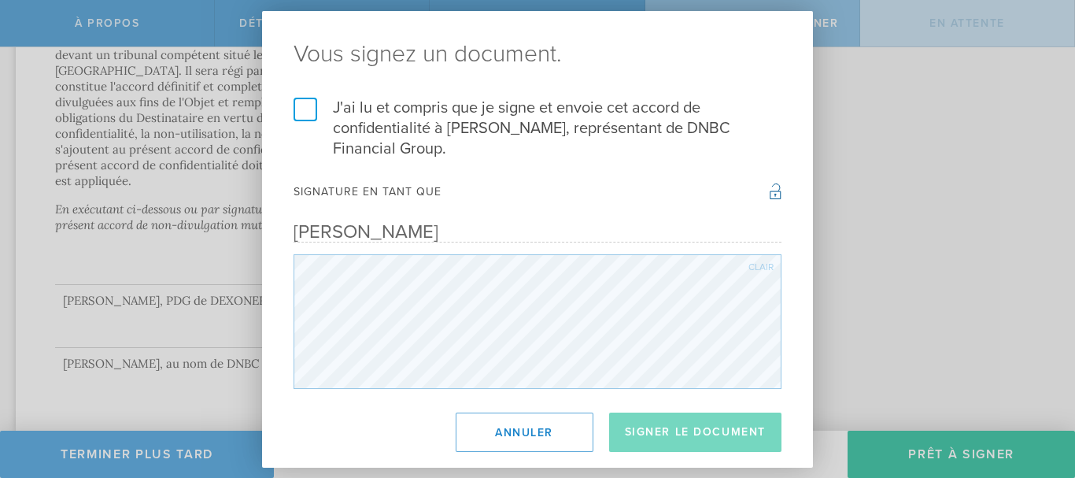
click at [308, 113] on label "J'ai lu et compris que je signe et envoie cet accord de confidentialité à [PERS…" at bounding box center [538, 128] width 488 height 61
click at [0, 0] on input "J'ai lu et compris que je signe et envoie cet accord de confidentialité à [PERS…" at bounding box center [0, 0] width 0 height 0
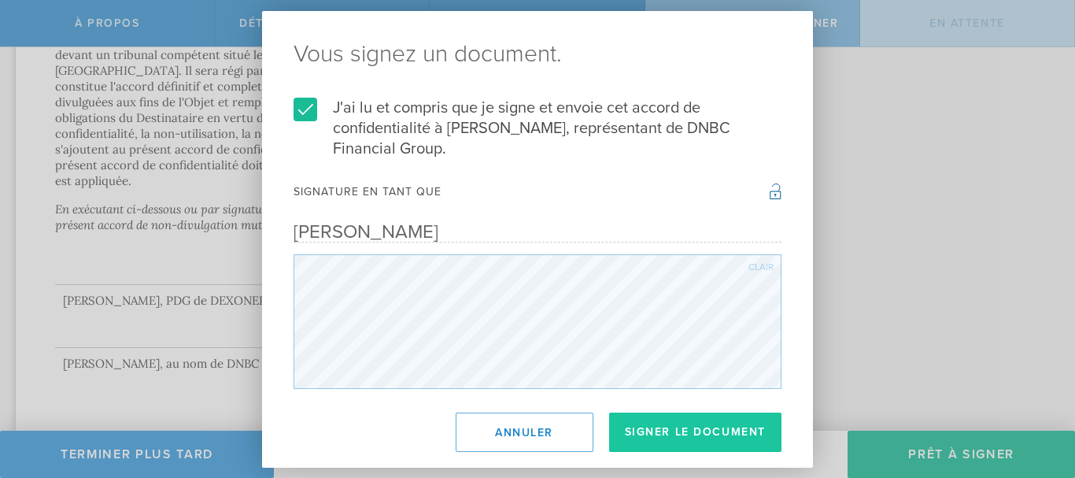
click at [687, 428] on button "Signer le document" at bounding box center [695, 432] width 173 height 39
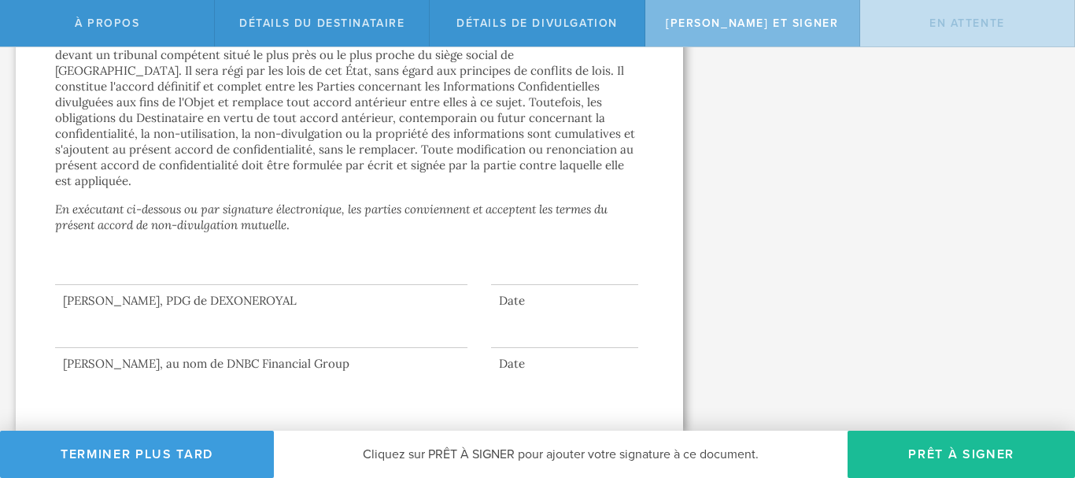
scroll to position [0, 0]
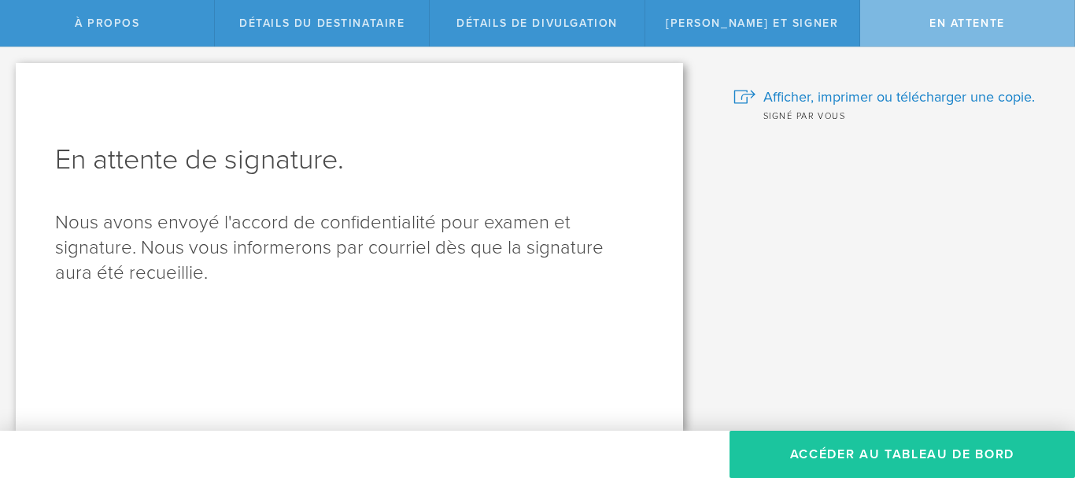
click at [864, 451] on font "Accéder au tableau de bord" at bounding box center [902, 454] width 224 height 16
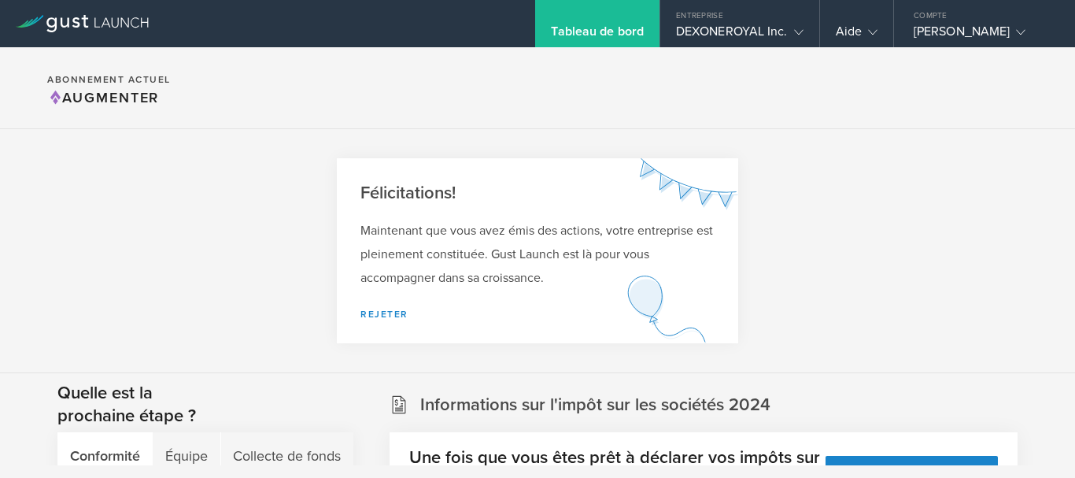
scroll to position [294, 0]
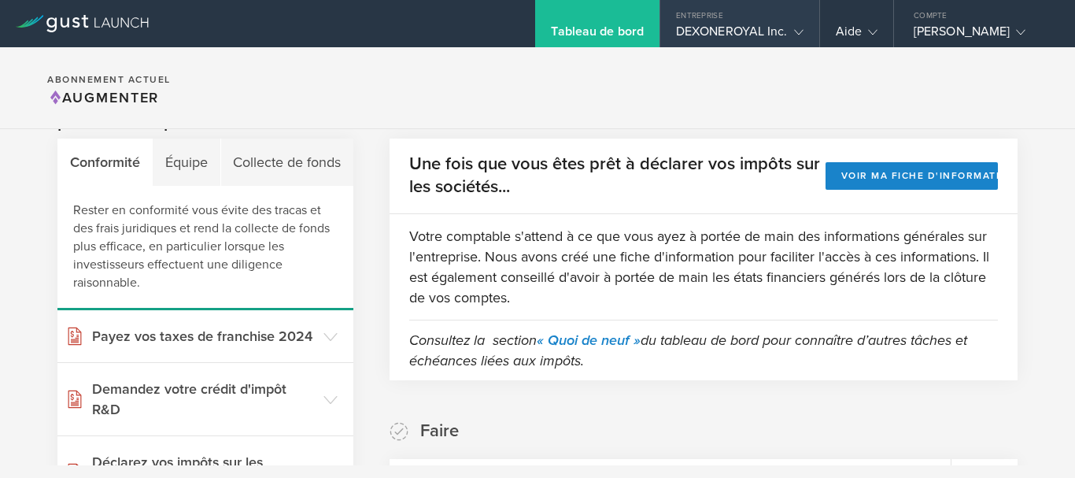
click at [683, 17] on div "Entreprise" at bounding box center [740, 12] width 159 height 24
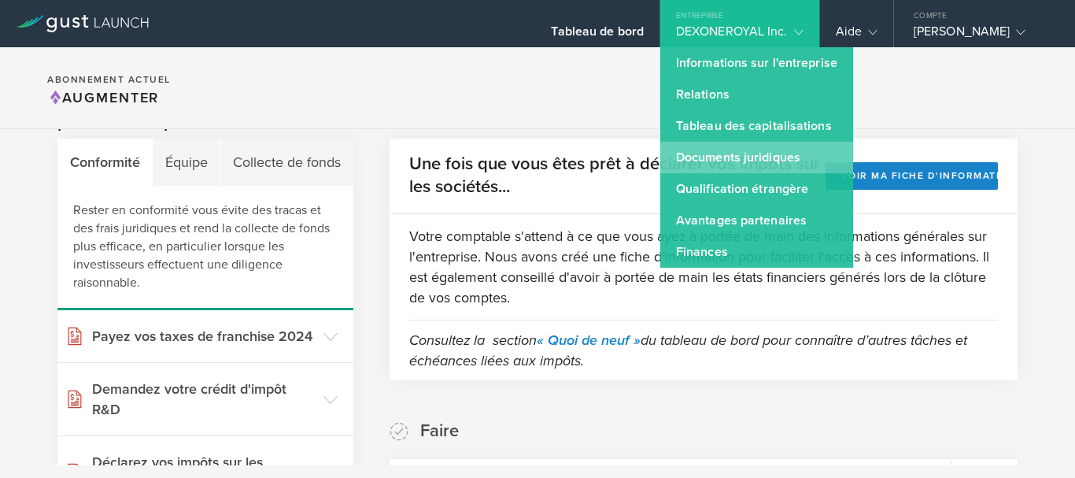
click at [677, 155] on font "Documents juridiques" at bounding box center [738, 158] width 124 height 16
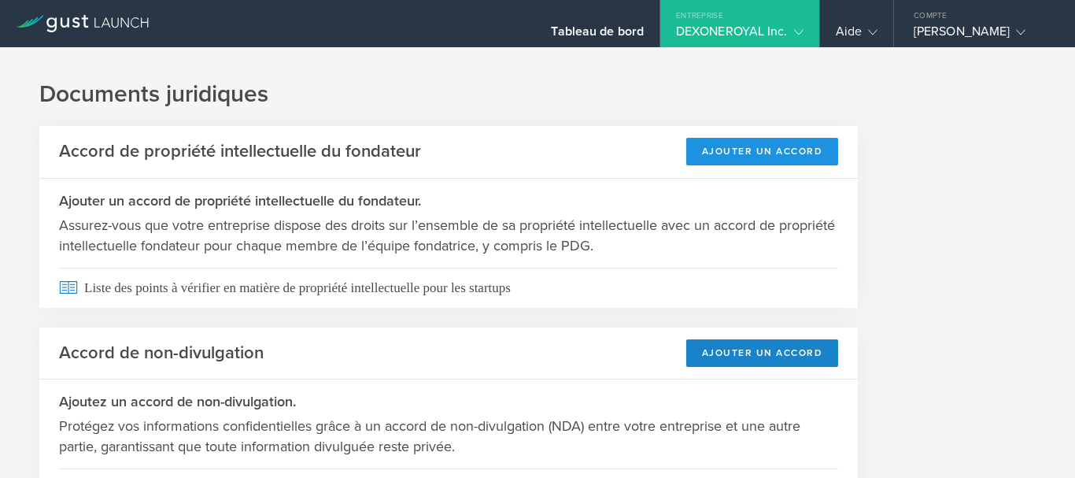
click at [764, 147] on font "Ajouter un accord" at bounding box center [762, 151] width 121 height 11
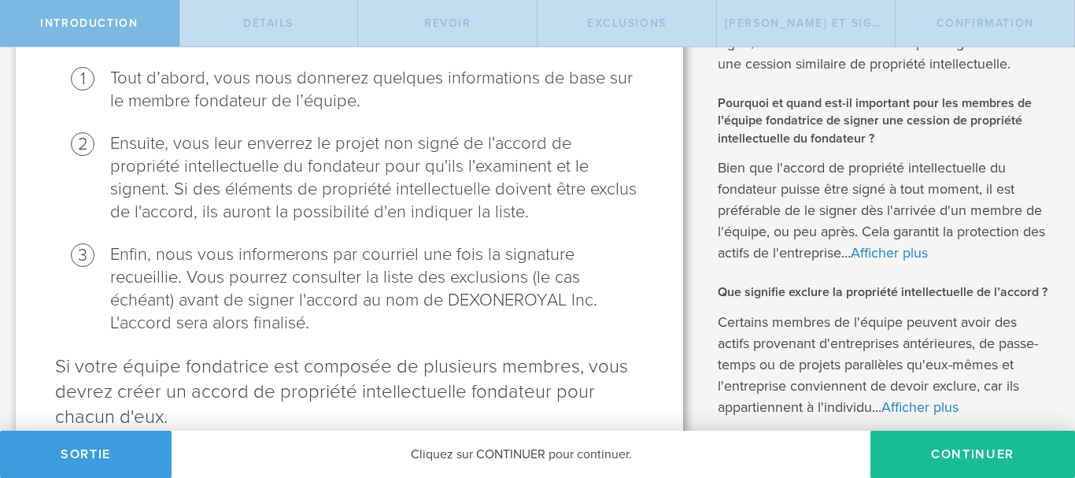
scroll to position [783, 0]
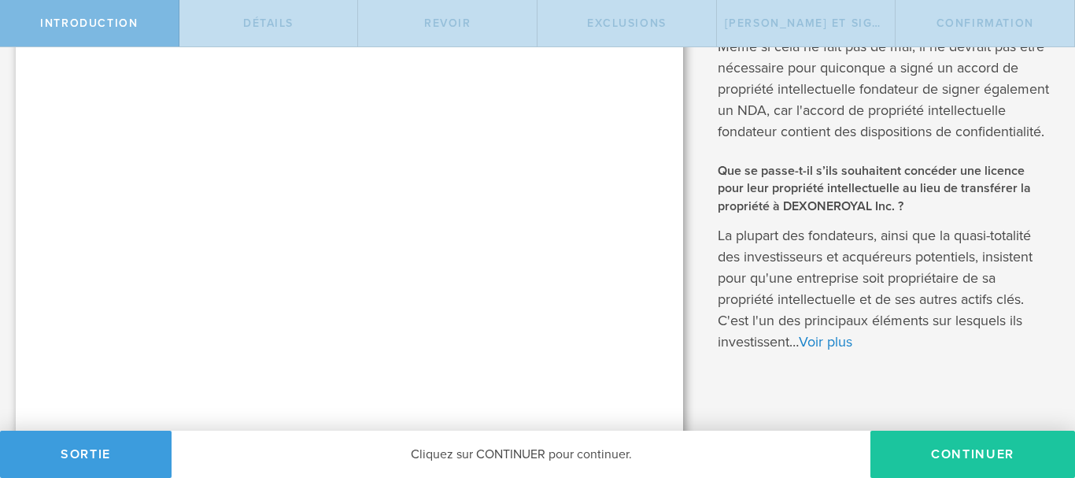
click at [1001, 470] on button "Continuer" at bounding box center [973, 454] width 205 height 47
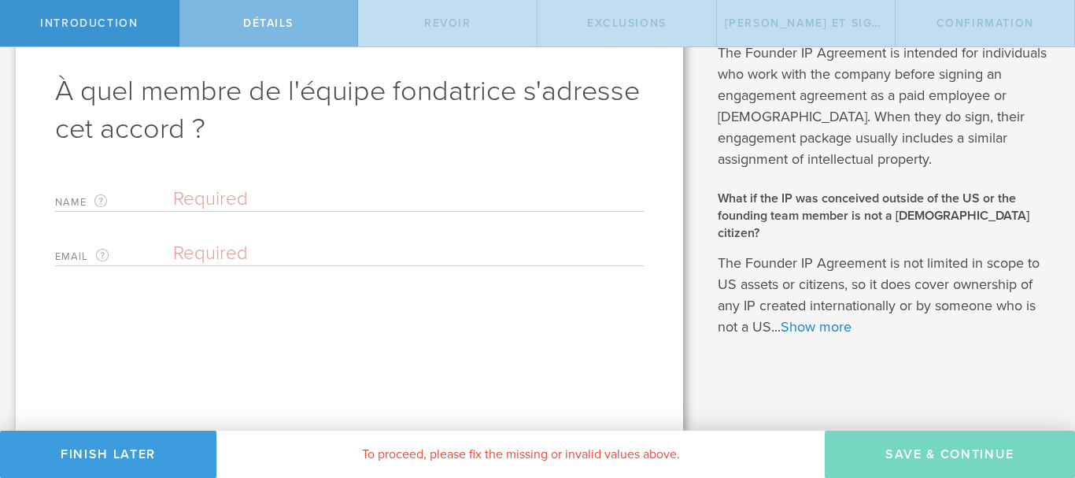
scroll to position [0, 0]
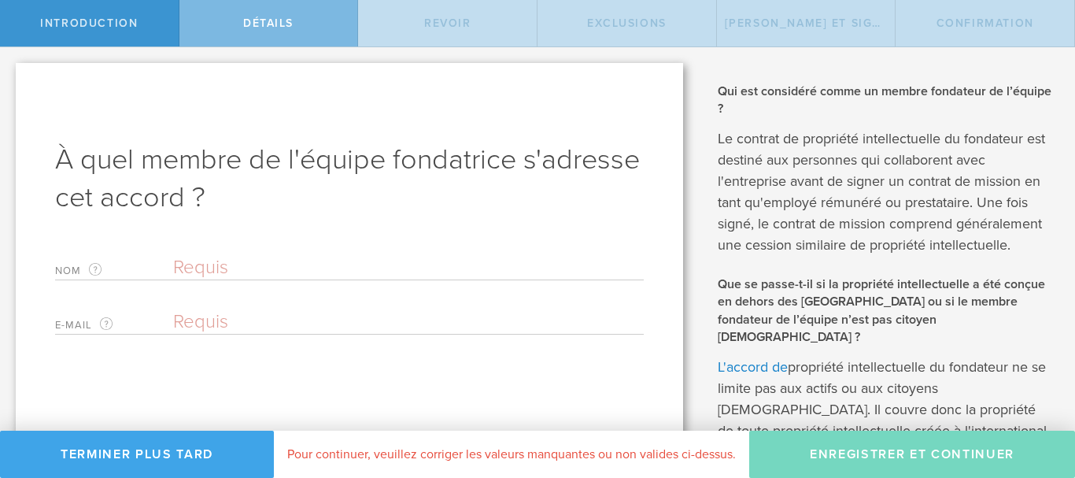
click at [229, 451] on button "Terminer plus tard" at bounding box center [137, 454] width 274 height 47
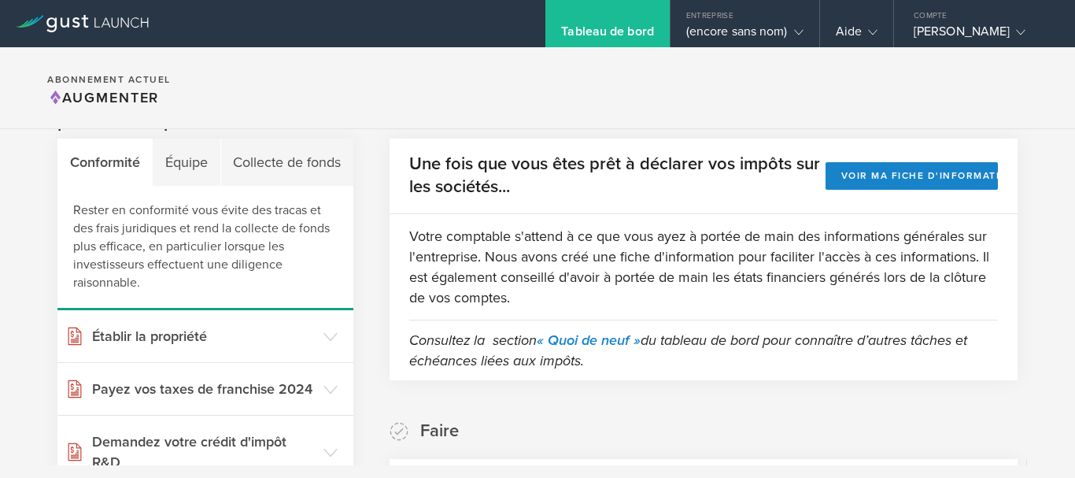
scroll to position [587, 0]
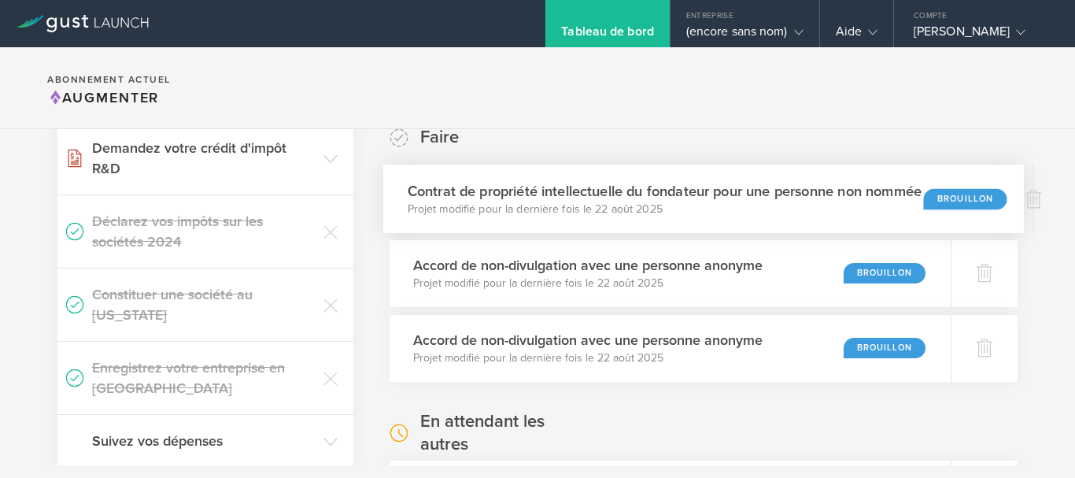
click at [976, 191] on div "Brouillon" at bounding box center [965, 198] width 83 height 21
click at [1038, 200] on icon at bounding box center [1034, 199] width 17 height 15
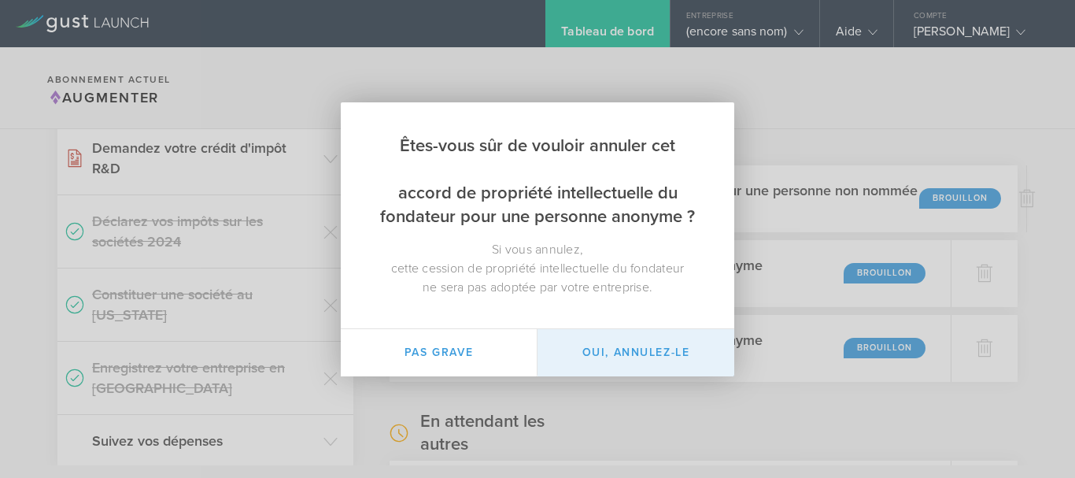
click at [627, 350] on button "Oui, annulez-le" at bounding box center [636, 352] width 197 height 47
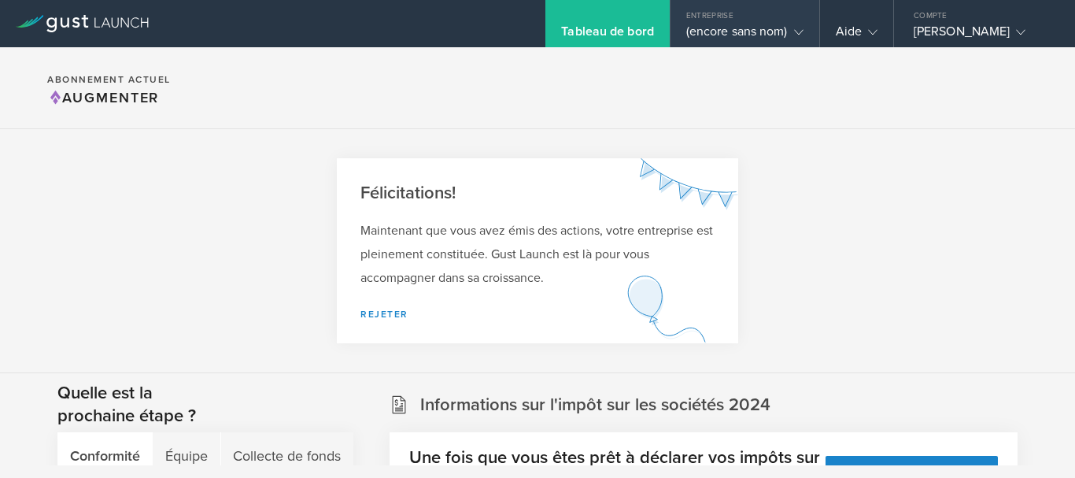
click at [735, 38] on font "(encore sans nom)" at bounding box center [738, 32] width 102 height 16
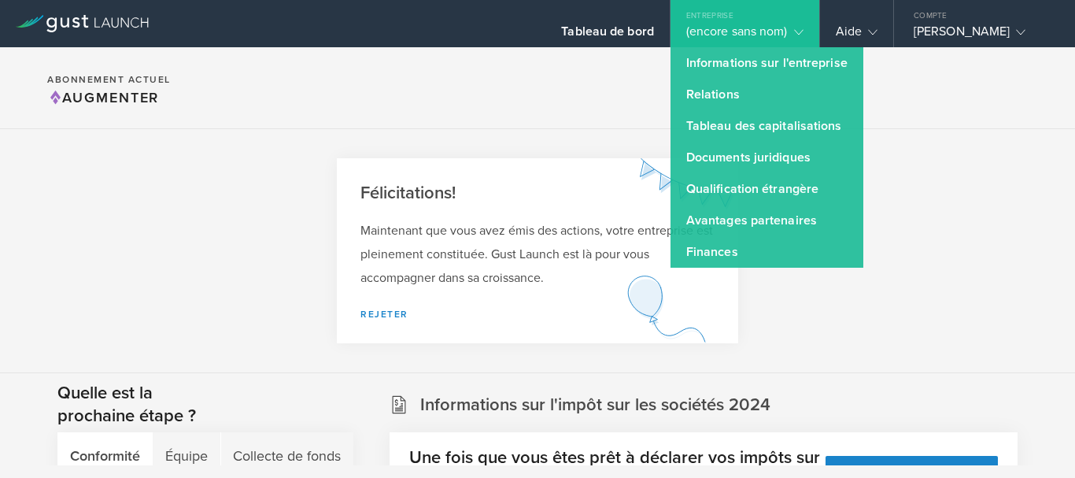
click at [885, 243] on section "Félicitations! Maintenant que vous avez émis des actions, votre entreprise est …" at bounding box center [537, 251] width 1075 height 244
